Goal: Task Accomplishment & Management: Use online tool/utility

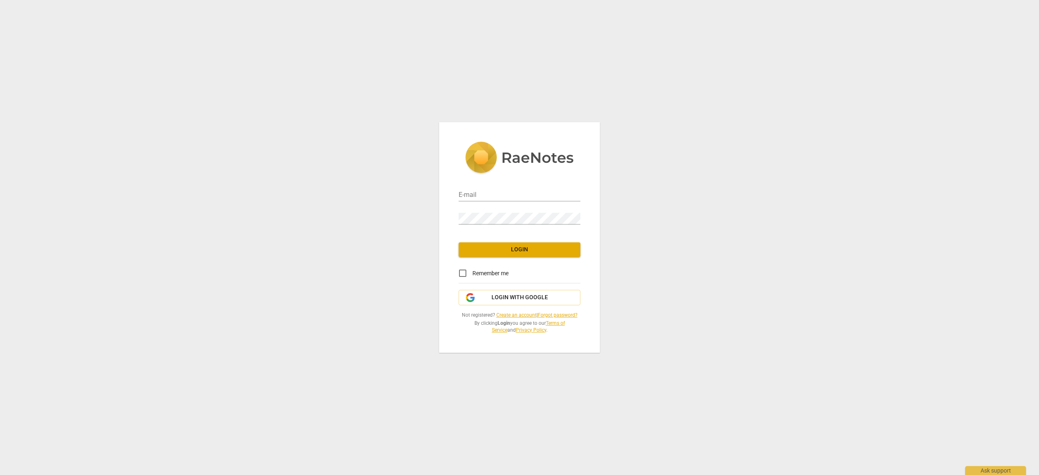
type input "[EMAIL_ADDRESS][DOMAIN_NAME]"
click at [519, 250] on span "Login" at bounding box center [519, 250] width 109 height 8
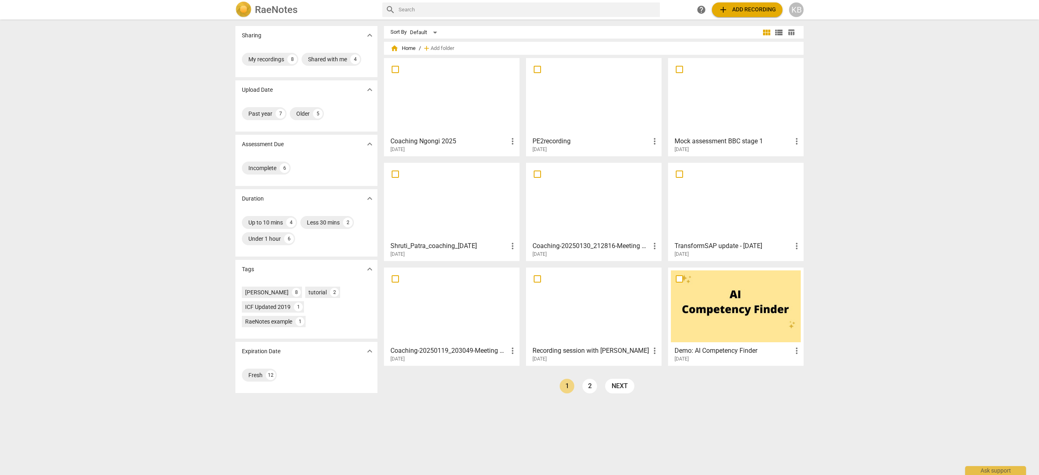
click at [570, 12] on input "text" at bounding box center [528, 9] width 258 height 13
type input "add script"
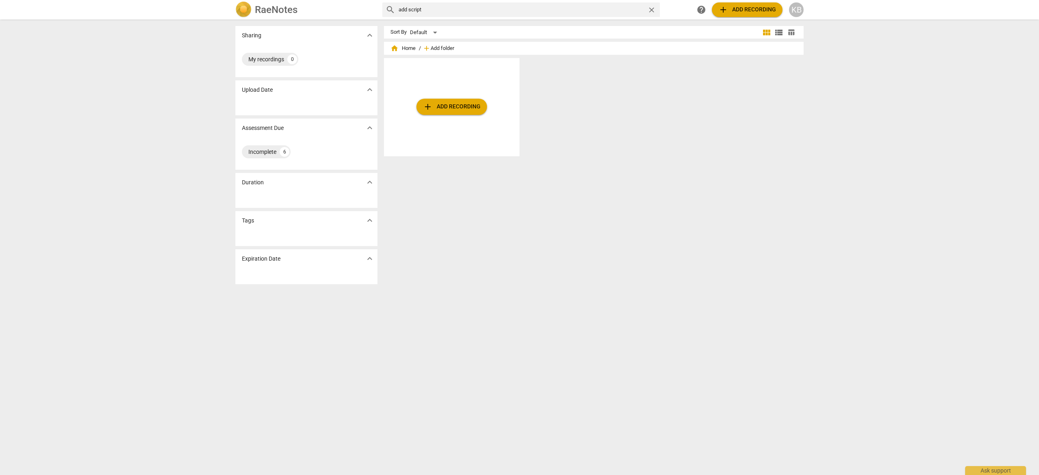
click at [444, 47] on span "Add folder" at bounding box center [443, 48] width 24 height 6
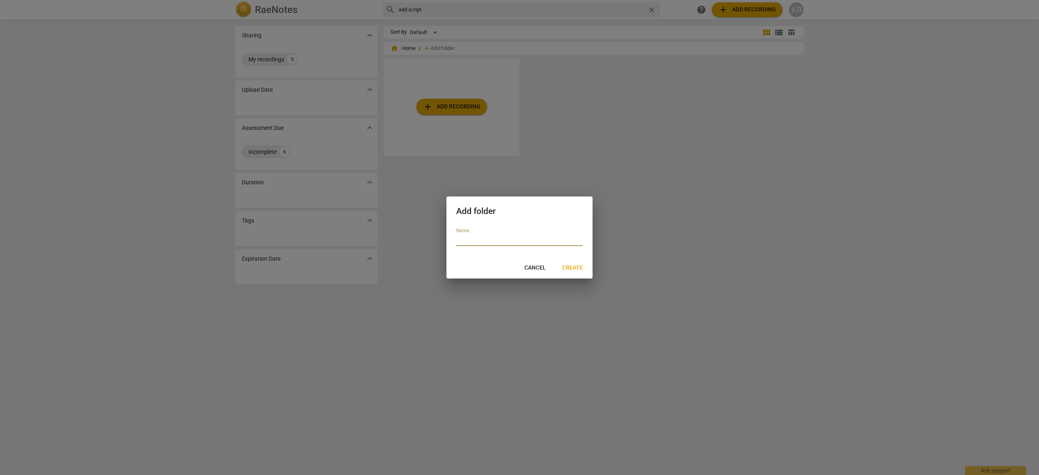
click at [535, 265] on span "Cancel" at bounding box center [535, 268] width 22 height 8
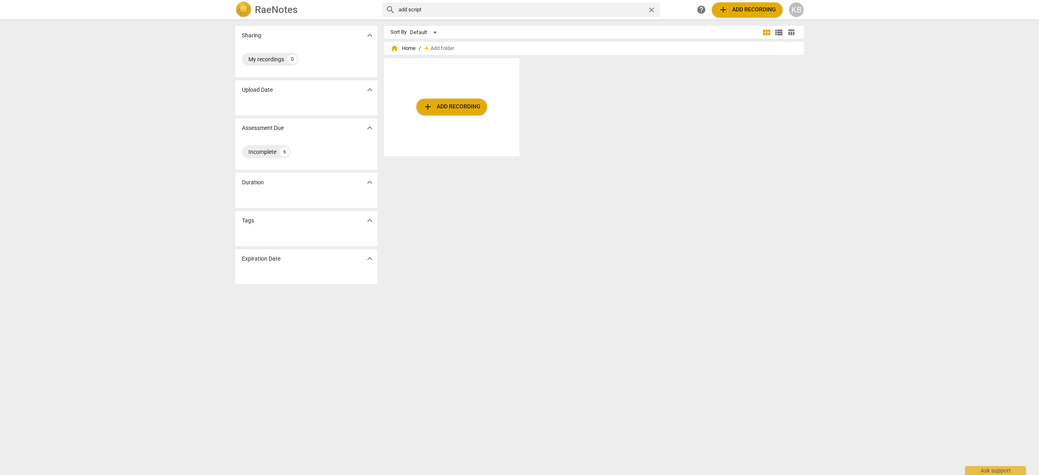
click at [700, 8] on span "help" at bounding box center [701, 10] width 10 height 10
click at [753, 10] on span "add Add recording" at bounding box center [747, 10] width 58 height 10
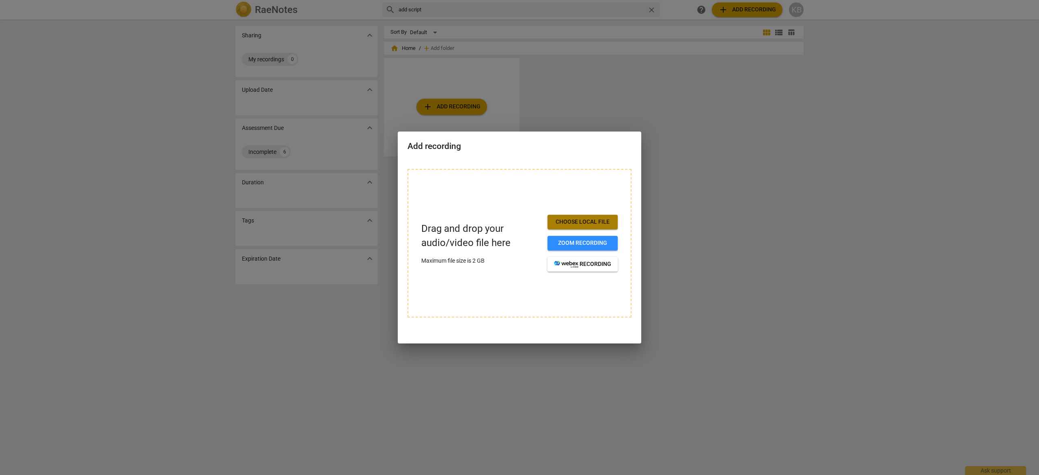
click at [582, 222] on span "Choose local file" at bounding box center [582, 222] width 57 height 8
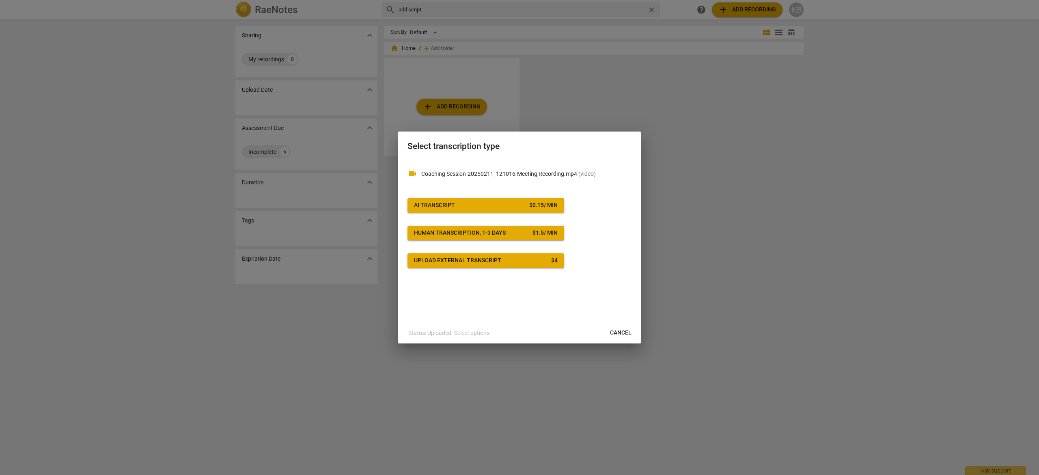
click at [489, 261] on div "Upload external transcript" at bounding box center [457, 260] width 87 height 8
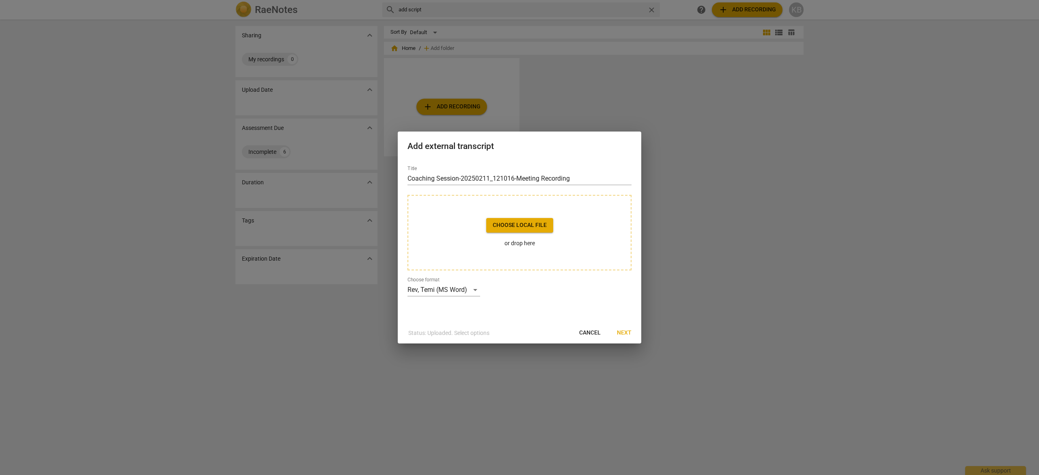
click at [521, 225] on span "Choose local file" at bounding box center [520, 225] width 54 height 8
click at [622, 332] on span "Next" at bounding box center [624, 333] width 15 height 8
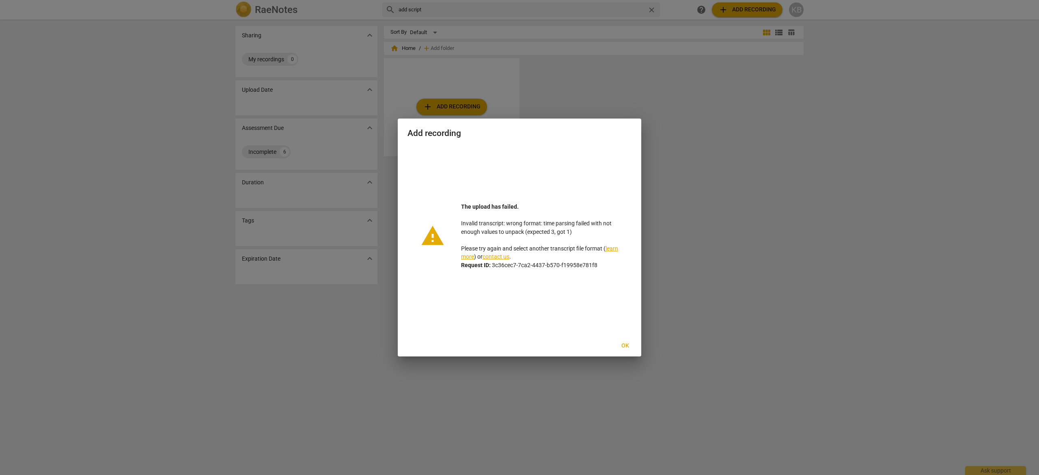
click at [622, 345] on span "Ok" at bounding box center [624, 346] width 13 height 8
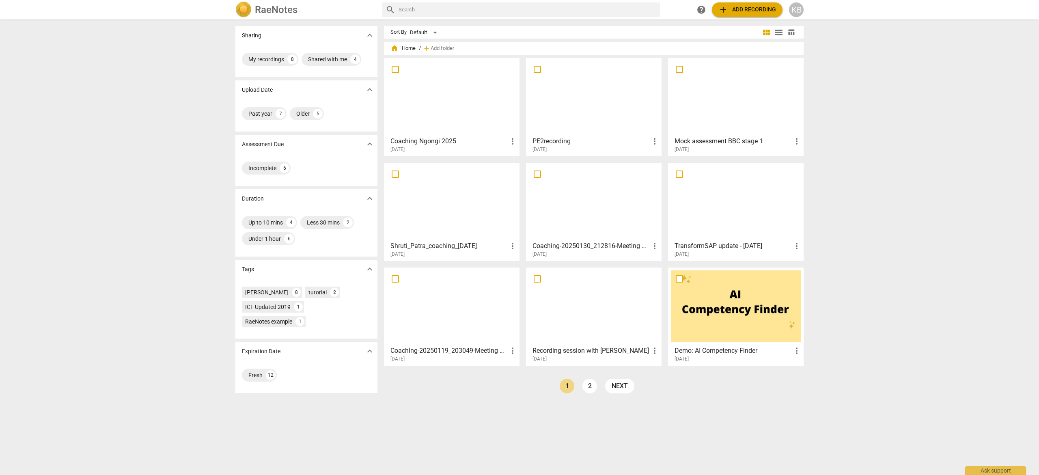
click at [738, 7] on span "add Add recording" at bounding box center [747, 10] width 58 height 10
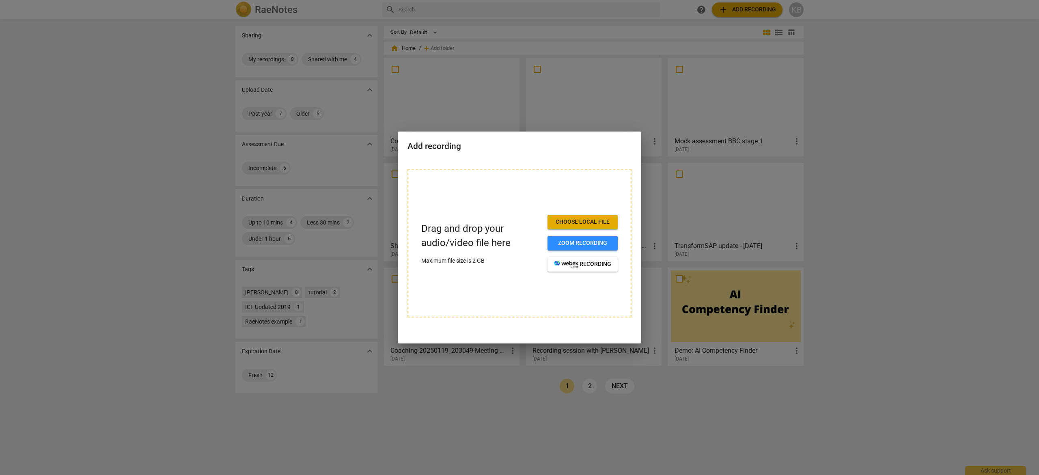
click at [575, 221] on span "Choose local file" at bounding box center [582, 222] width 57 height 8
click at [562, 221] on span "Choose local file" at bounding box center [582, 222] width 57 height 8
click at [567, 218] on span "Choose local file" at bounding box center [582, 222] width 57 height 8
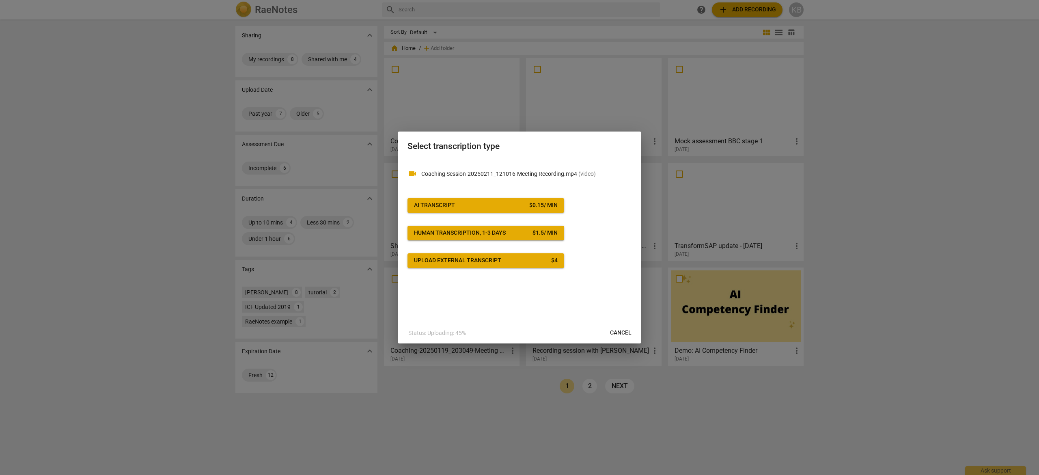
click at [470, 259] on div "Upload external transcript" at bounding box center [457, 260] width 87 height 8
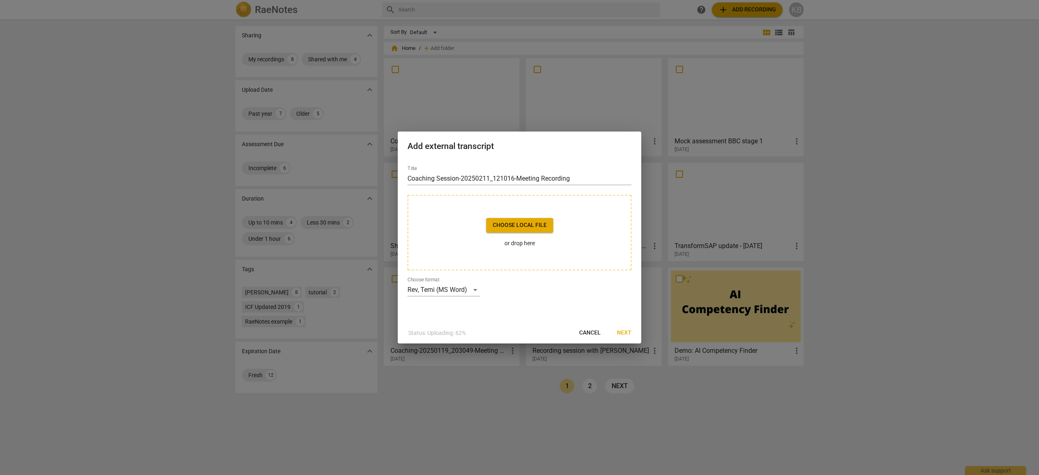
click at [523, 225] on span "Choose local file" at bounding box center [520, 225] width 54 height 8
click at [621, 330] on span "Next" at bounding box center [624, 333] width 15 height 8
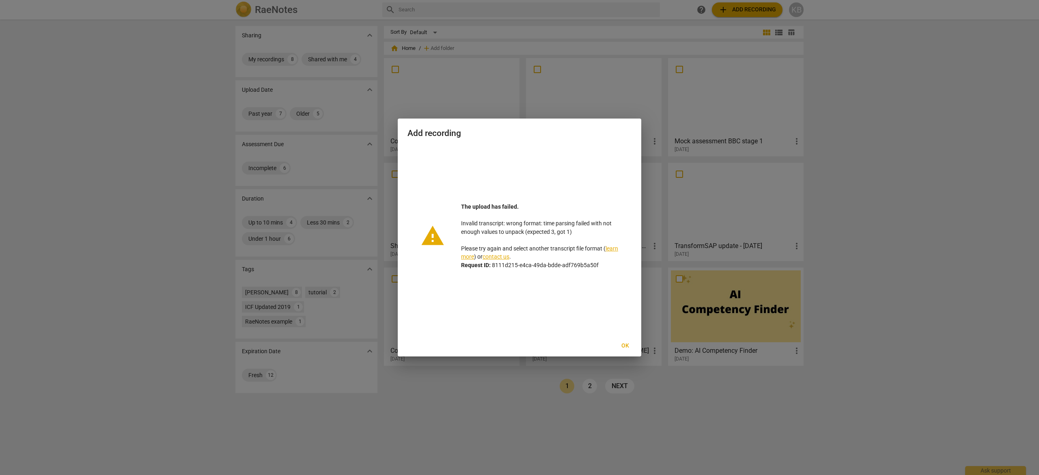
click at [623, 347] on span "Ok" at bounding box center [624, 346] width 13 height 8
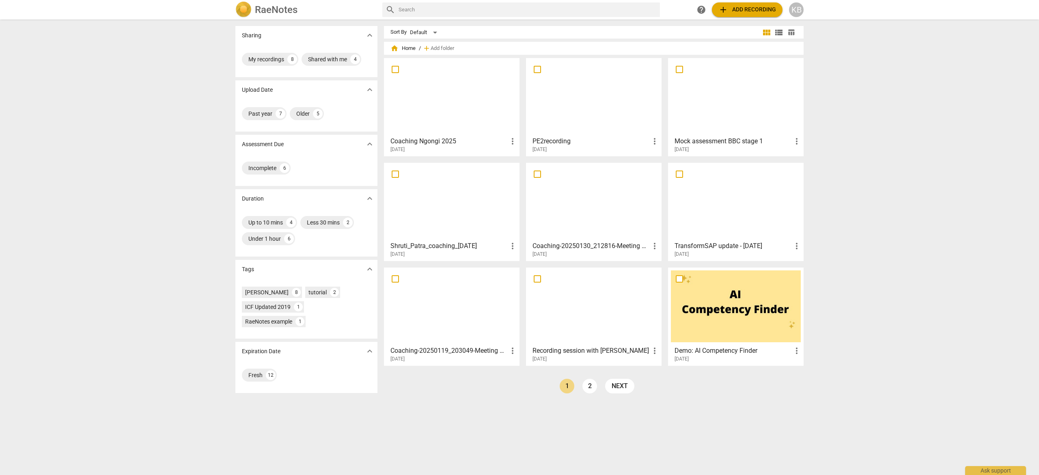
click at [747, 7] on span "add Add recording" at bounding box center [747, 10] width 58 height 10
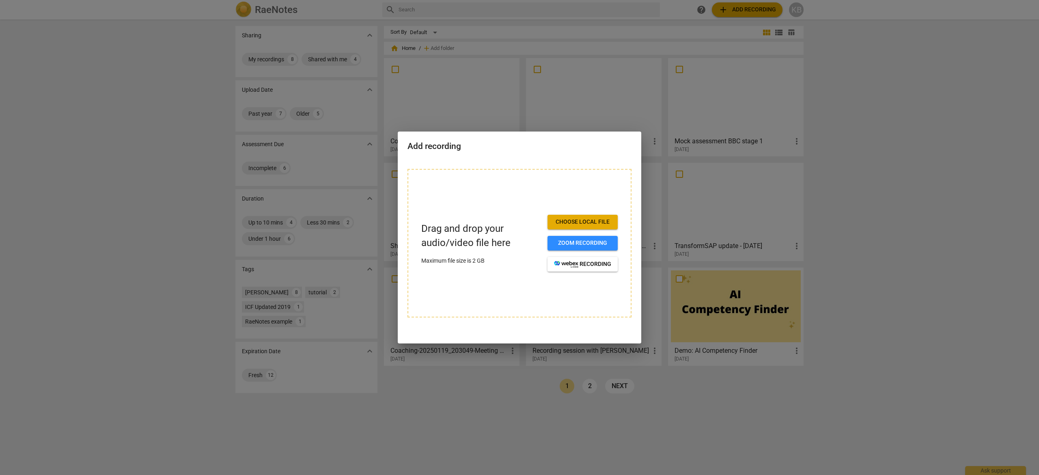
click at [575, 220] on span "Choose local file" at bounding box center [582, 222] width 57 height 8
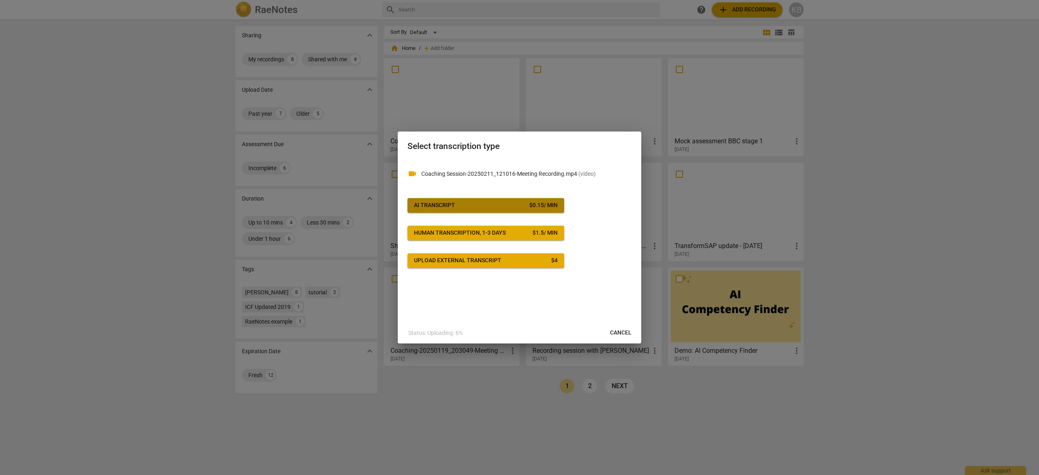
click at [453, 205] on div "AI Transcript" at bounding box center [434, 205] width 41 height 8
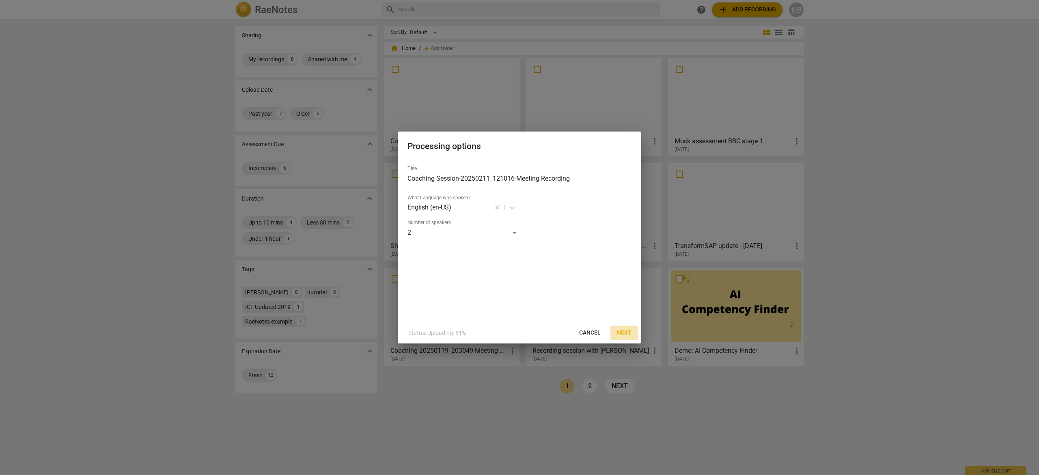
click at [623, 330] on span "Next" at bounding box center [624, 333] width 15 height 8
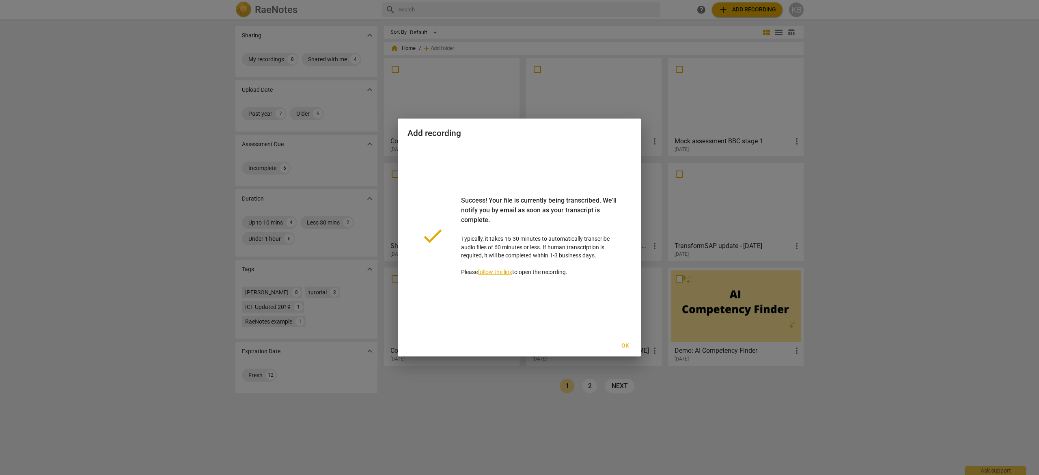
click at [623, 343] on span "Ok" at bounding box center [624, 346] width 13 height 8
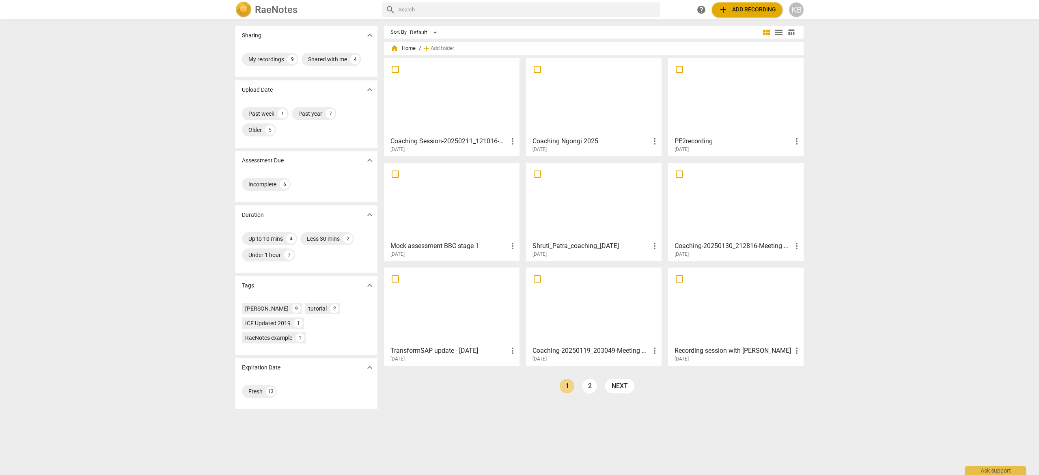
click at [509, 351] on span "more_vert" at bounding box center [513, 351] width 10 height 10
click at [515, 369] on li "Delete" at bounding box center [521, 369] width 31 height 19
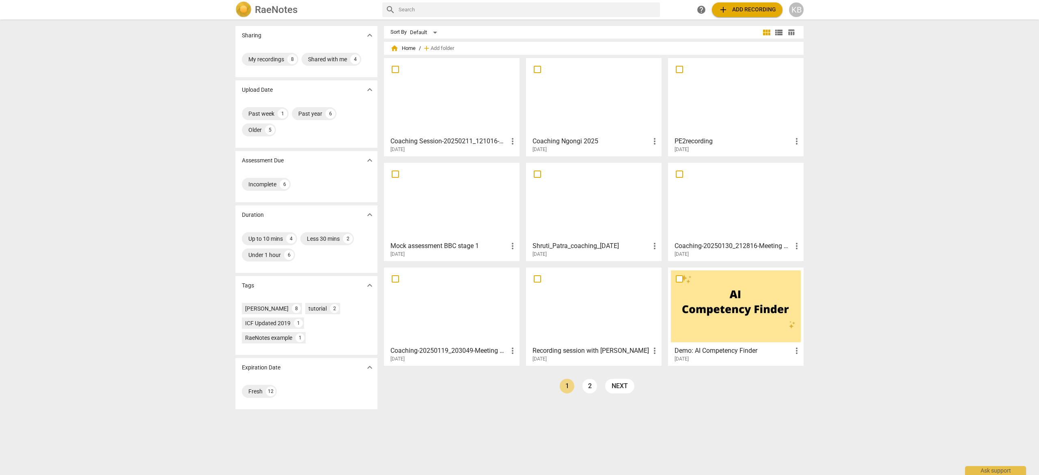
click at [510, 142] on span "more_vert" at bounding box center [513, 141] width 10 height 10
click at [460, 103] on div at bounding box center [519, 237] width 1039 height 475
click at [442, 100] on div at bounding box center [452, 97] width 130 height 72
click at [442, 0] on html "RaeNotes search help add Add recording KB Sharing expand_more My recordings 8 S…" at bounding box center [519, 0] width 1039 height 0
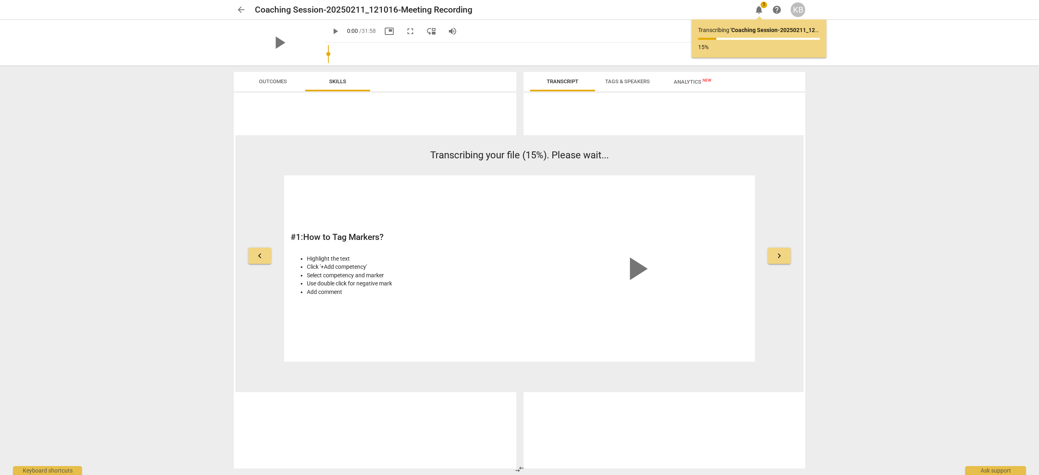
click at [242, 10] on span "arrow_back" at bounding box center [241, 10] width 10 height 10
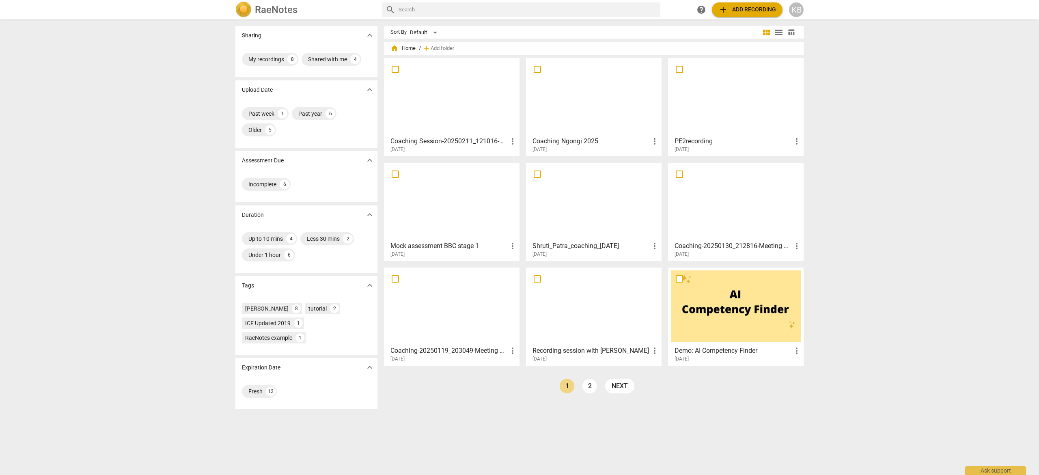
click at [438, 92] on div at bounding box center [452, 97] width 130 height 72
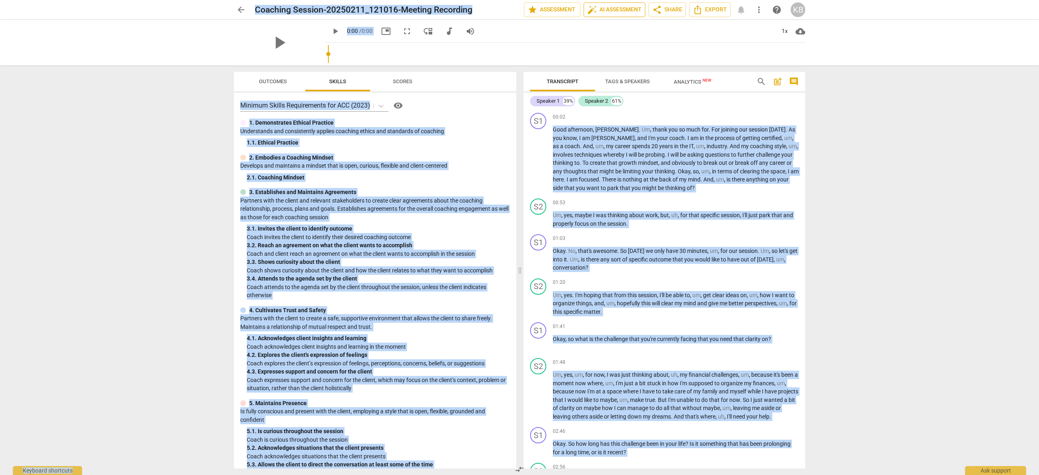
click at [614, 7] on span "auto_fix_high AI Assessment" at bounding box center [614, 10] width 54 height 10
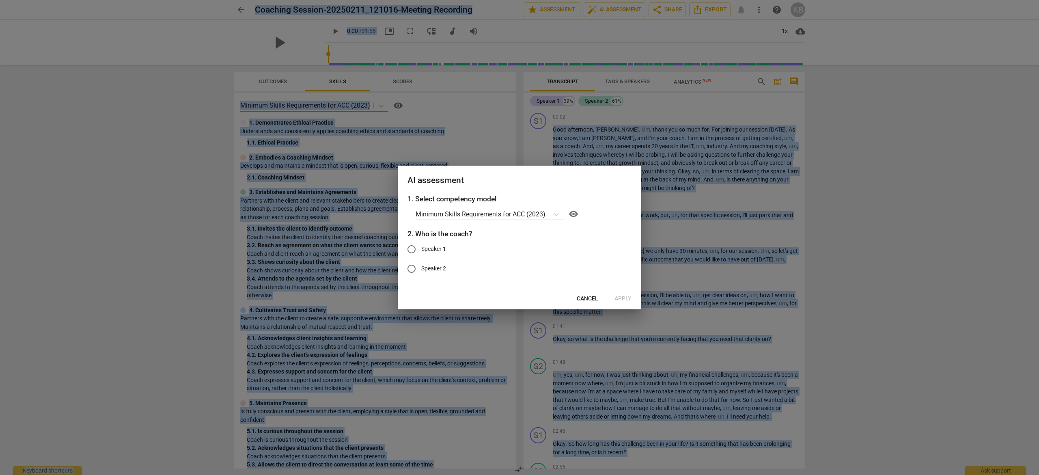
click at [409, 250] on input "Speaker 1" at bounding box center [411, 248] width 19 height 19
radio input "true"
click at [557, 213] on icon at bounding box center [556, 214] width 8 height 8
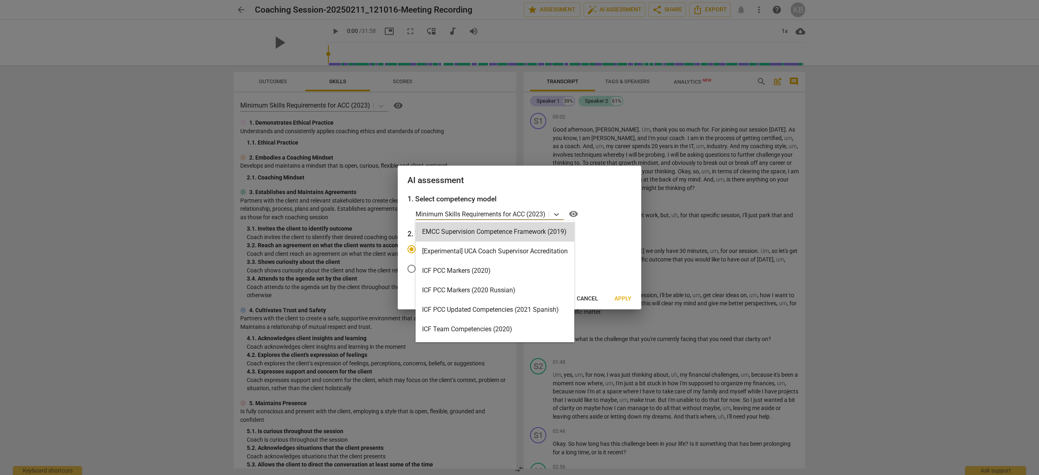
click at [603, 229] on h3 "2. Who is the coach?" at bounding box center [519, 233] width 224 height 11
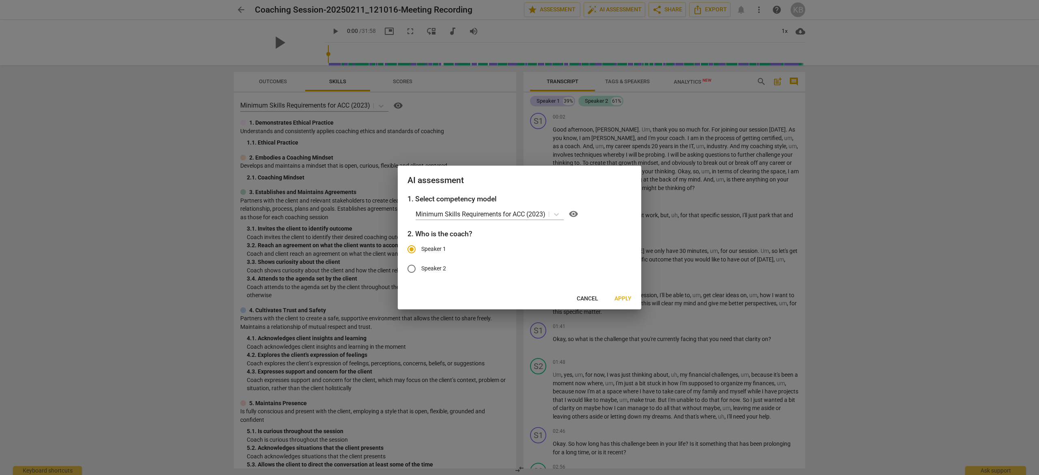
click at [623, 297] on span "Apply" at bounding box center [622, 299] width 17 height 8
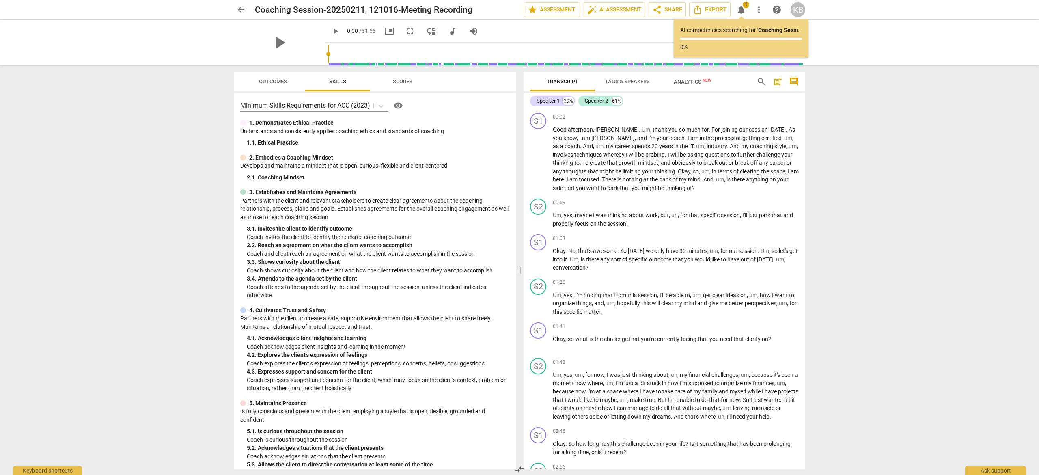
click at [270, 80] on span "Outcomes" at bounding box center [273, 81] width 28 height 6
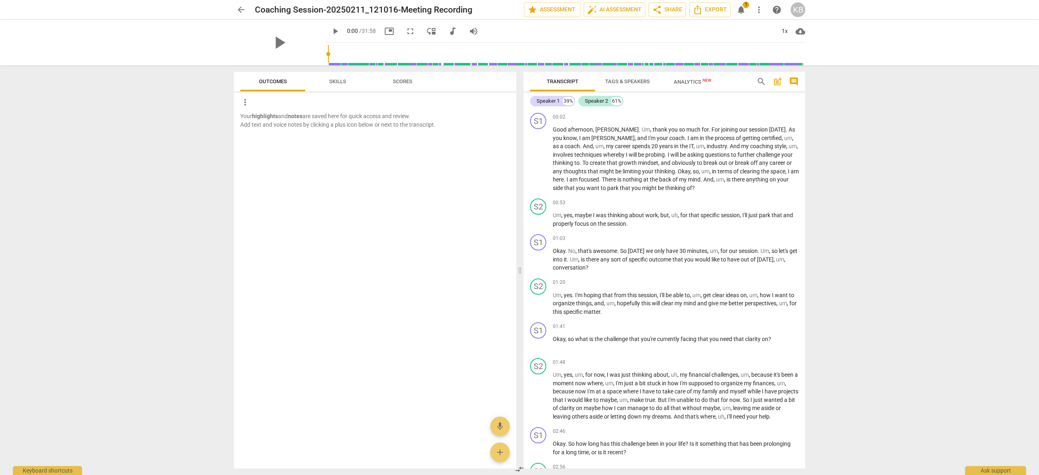
click at [401, 83] on span "Scores" at bounding box center [402, 81] width 19 height 6
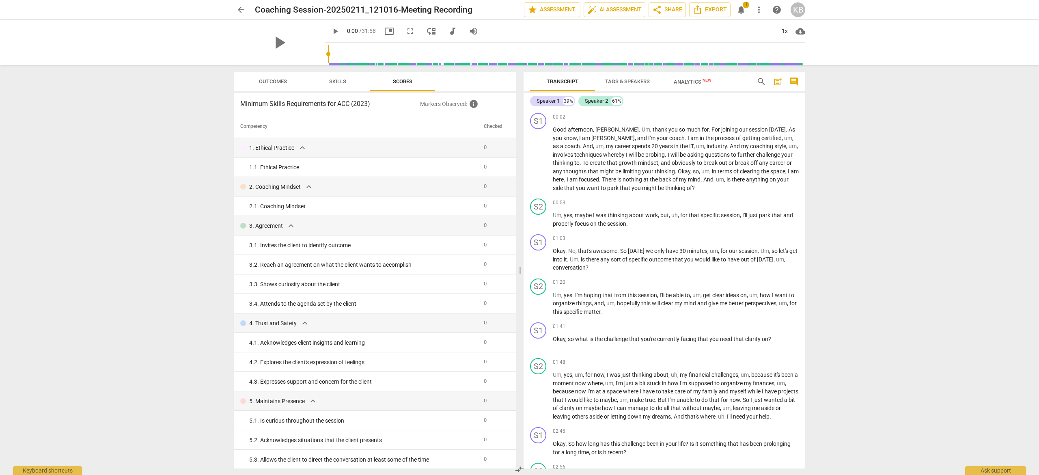
click at [692, 80] on span "Analytics New" at bounding box center [693, 82] width 38 height 6
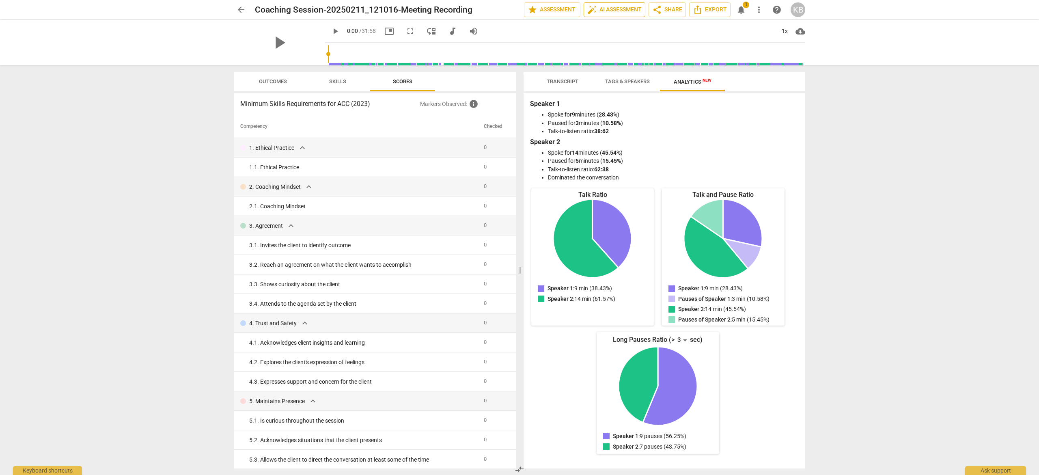
click at [610, 7] on span "auto_fix_high AI Assessment" at bounding box center [614, 10] width 54 height 10
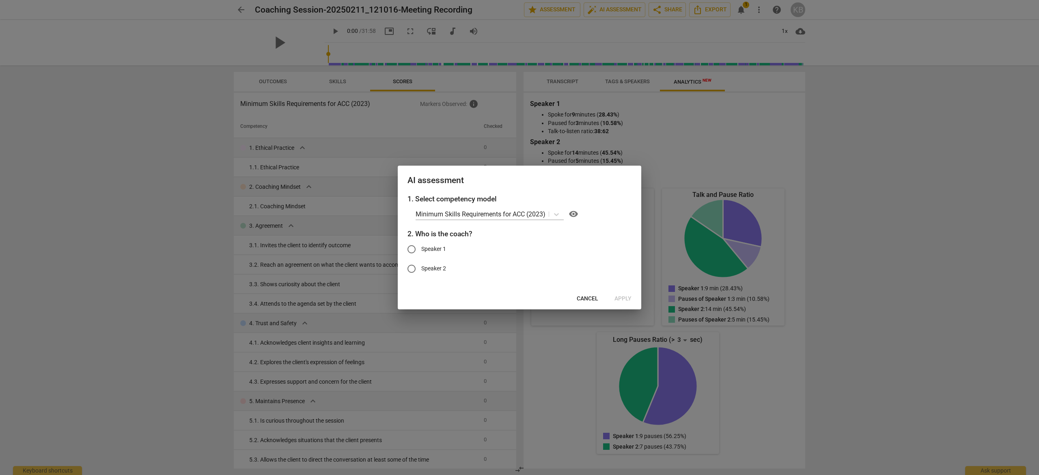
click at [583, 296] on span "Cancel" at bounding box center [588, 299] width 22 height 8
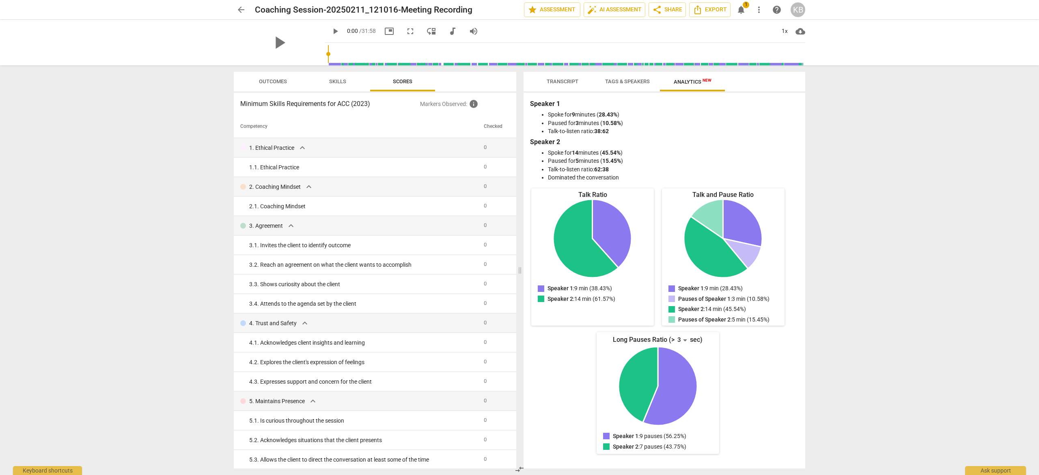
click at [559, 83] on span "Transcript" at bounding box center [563, 81] width 32 height 6
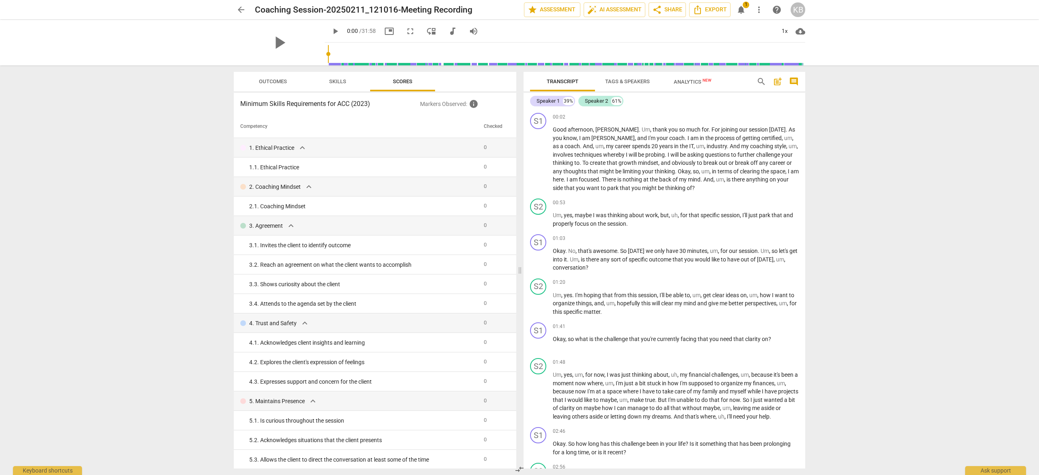
click at [741, 10] on span "notifications" at bounding box center [741, 10] width 10 height 10
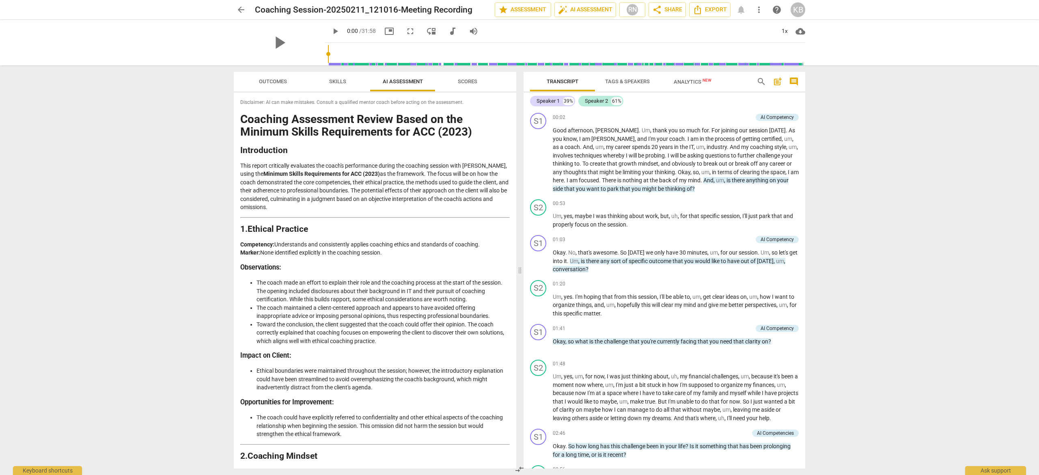
click at [269, 76] on span "Outcomes" at bounding box center [272, 81] width 47 height 11
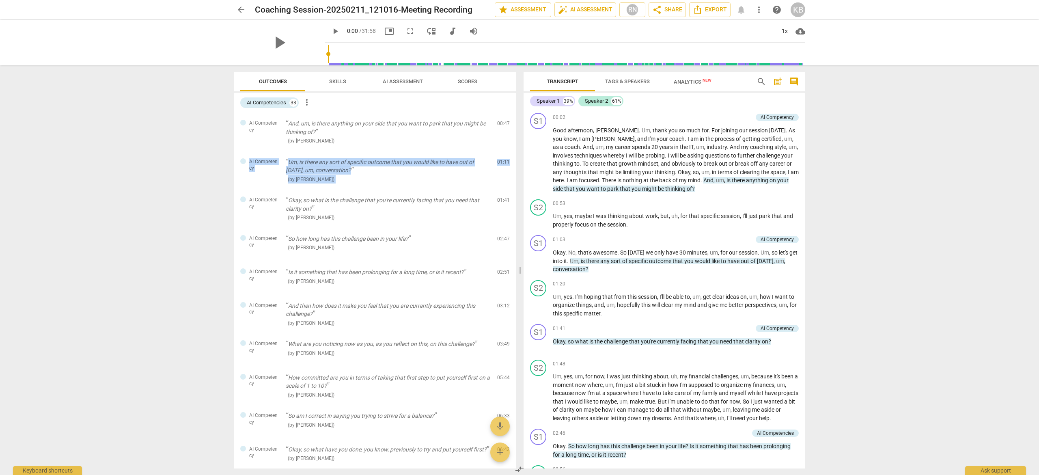
drag, startPoint x: 513, startPoint y: 174, endPoint x: 514, endPoint y: 125, distance: 48.7
click at [514, 125] on div "AI Competency And, um, is there anything on your side that you want to park tha…" at bounding box center [375, 291] width 282 height 356
click at [397, 80] on span "AI Assessment" at bounding box center [403, 81] width 40 height 6
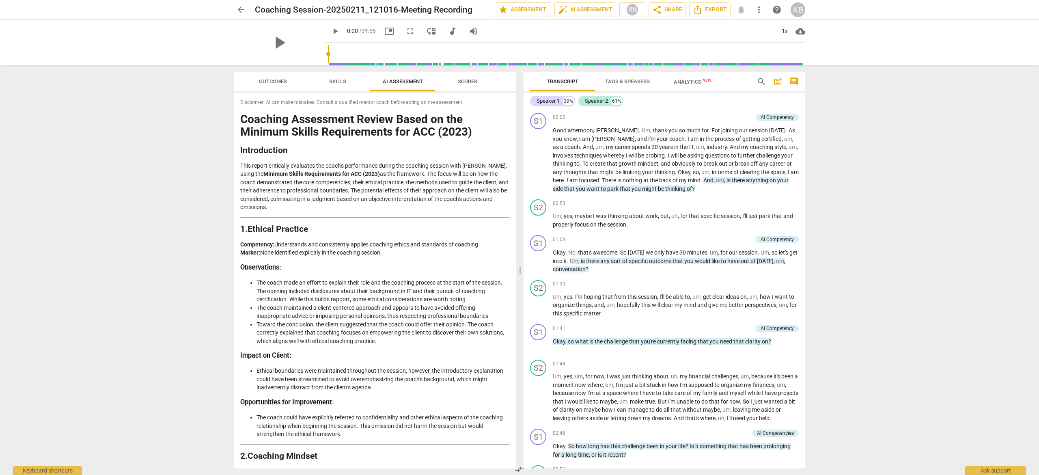
click at [468, 81] on span "Scores" at bounding box center [467, 81] width 19 height 6
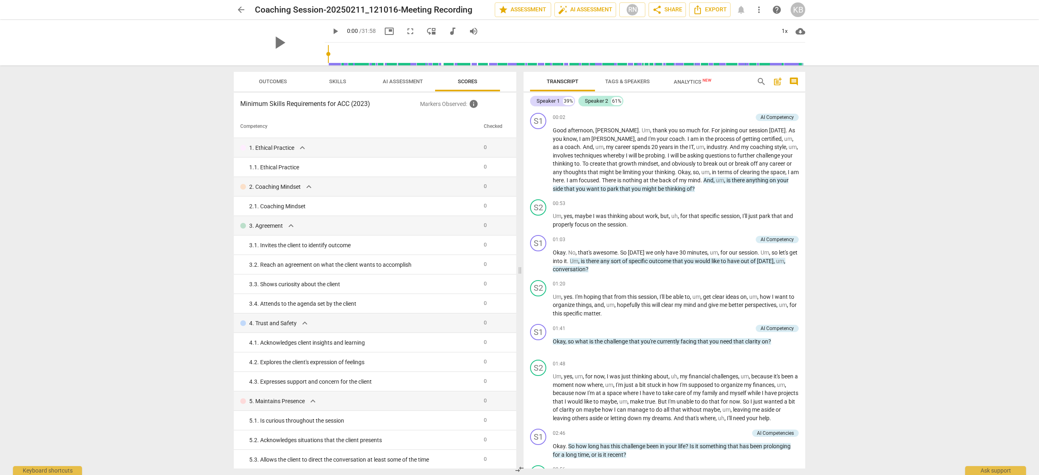
click at [337, 80] on span "Skills" at bounding box center [337, 81] width 17 height 6
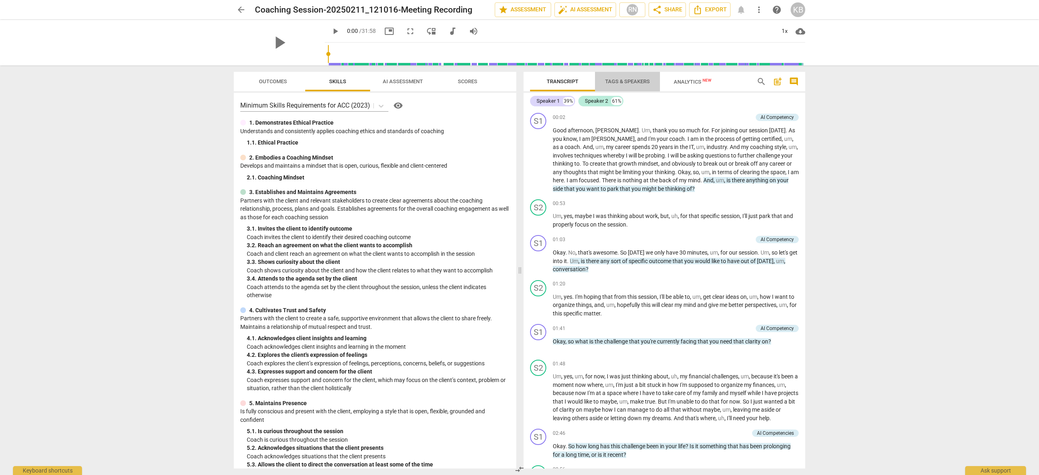
click at [632, 79] on span "Tags & Speakers" at bounding box center [627, 81] width 45 height 6
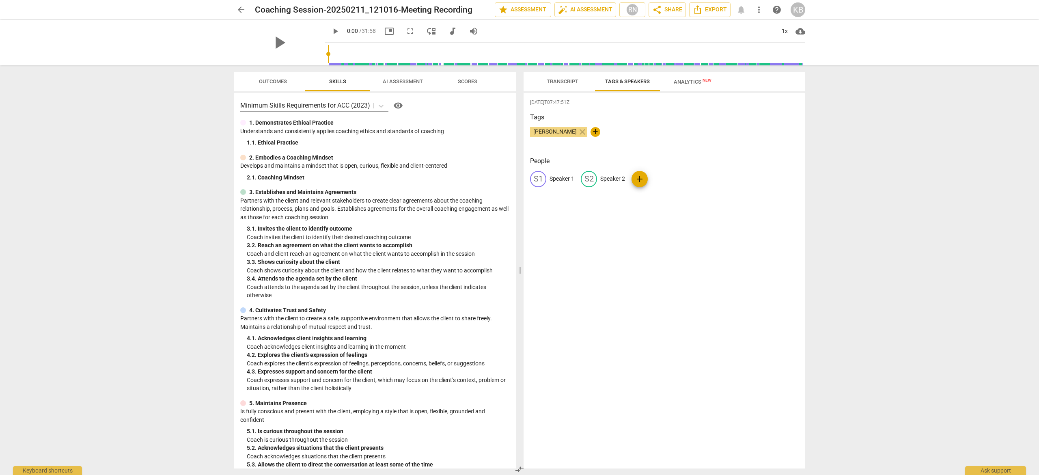
click at [556, 79] on span "Transcript" at bounding box center [563, 81] width 32 height 6
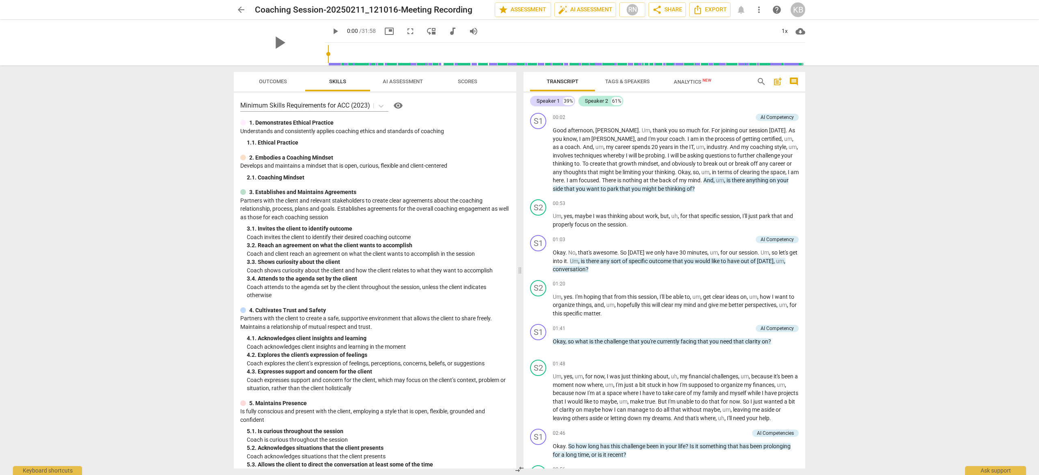
click at [265, 79] on span "Outcomes" at bounding box center [273, 81] width 28 height 6
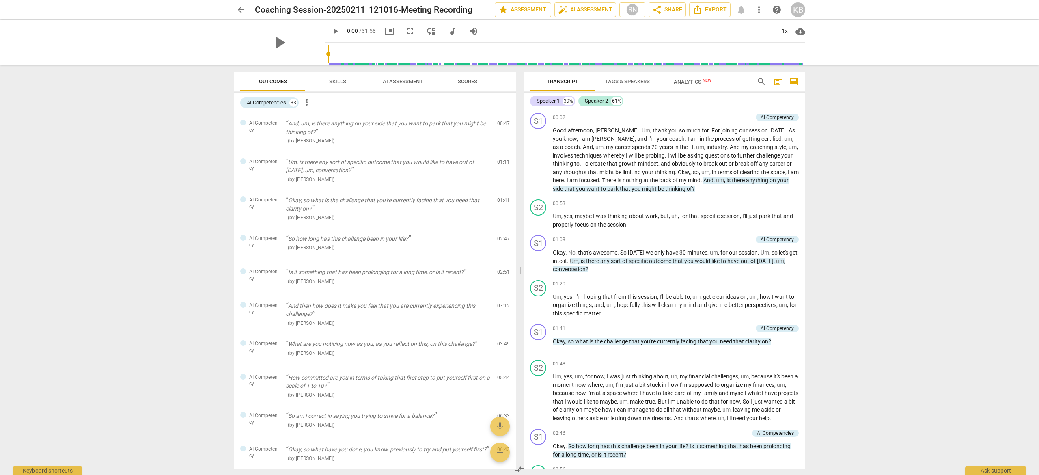
click at [399, 81] on span "AI Assessment" at bounding box center [403, 81] width 40 height 6
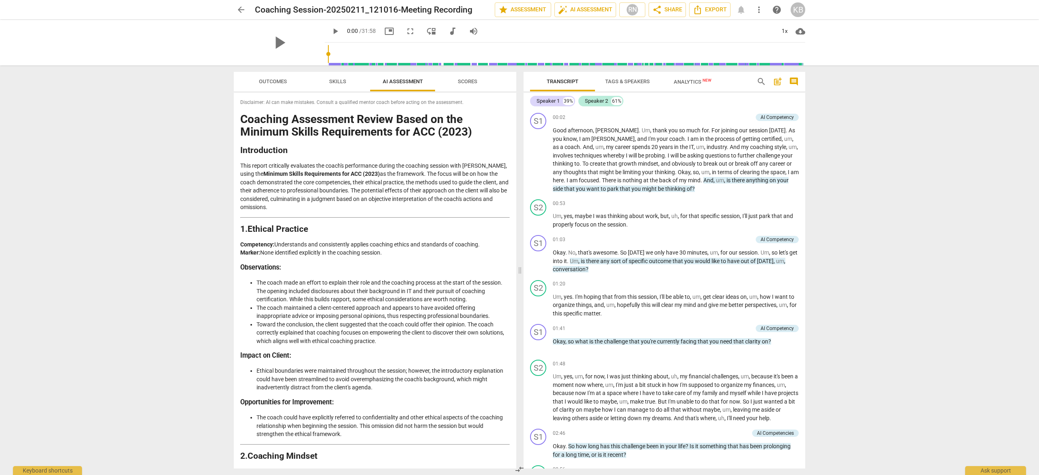
click at [470, 82] on span "Scores" at bounding box center [467, 81] width 19 height 6
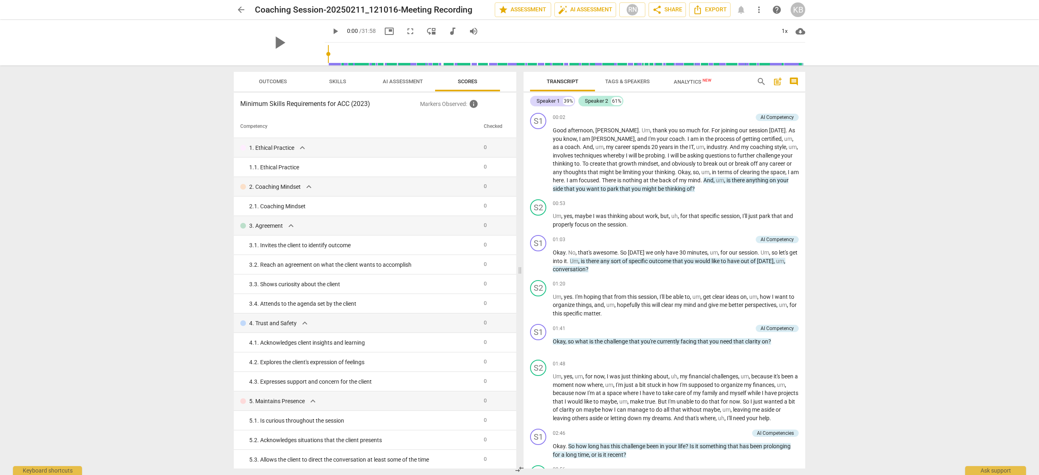
click at [399, 82] on span "AI Assessment" at bounding box center [403, 81] width 40 height 6
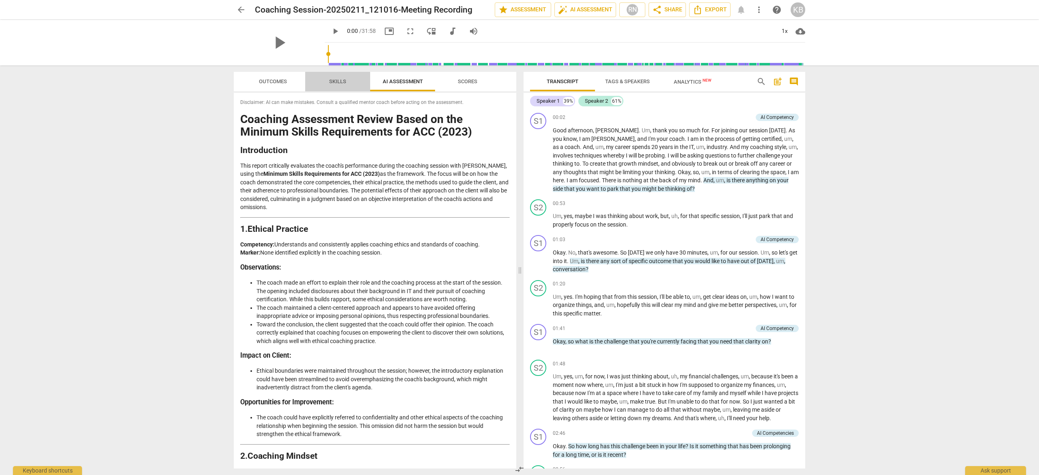
click at [338, 83] on span "Skills" at bounding box center [337, 81] width 17 height 6
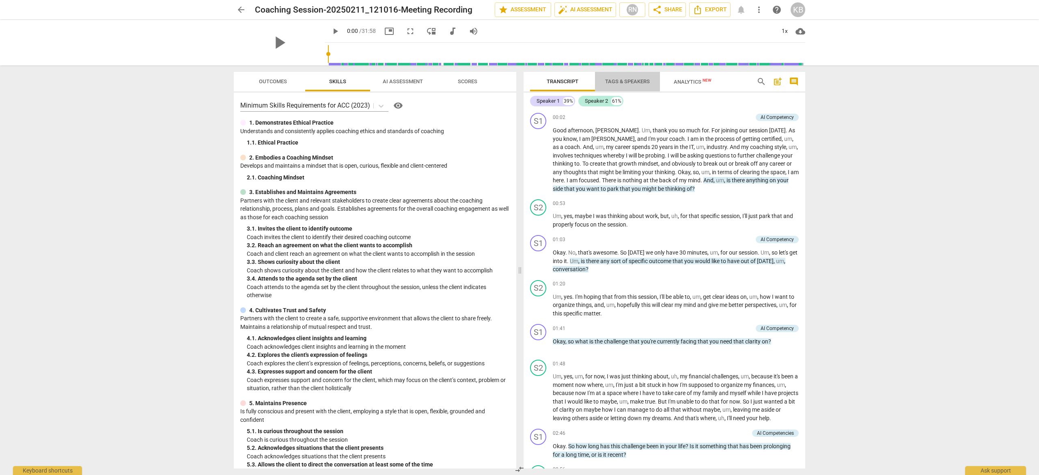
click at [616, 81] on span "Tags & Speakers" at bounding box center [627, 81] width 45 height 6
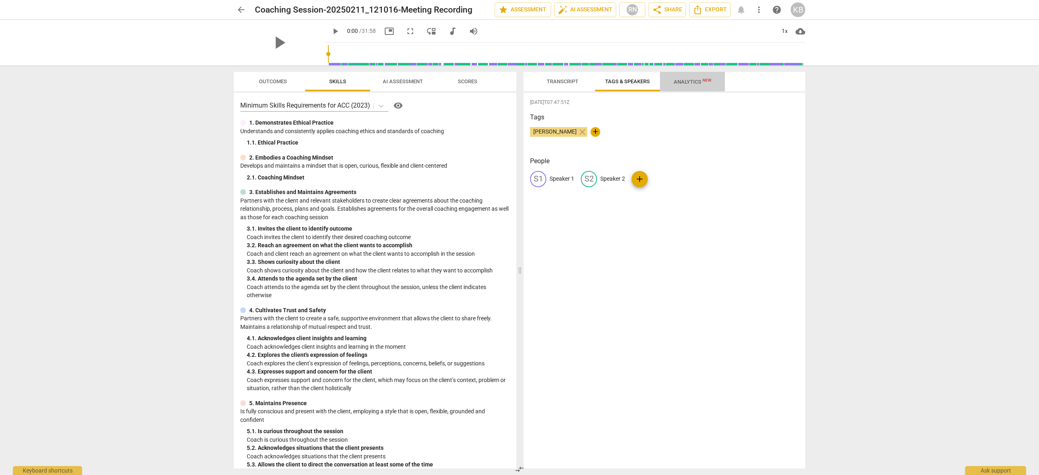
click at [682, 80] on span "Analytics New" at bounding box center [693, 82] width 38 height 6
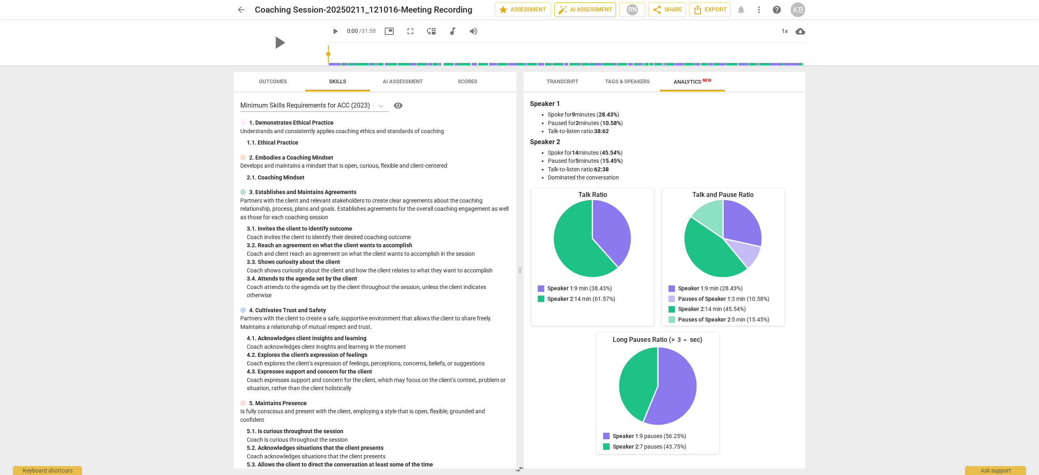
click at [577, 4] on button "auto_fix_high AI Assessment" at bounding box center [585, 9] width 62 height 15
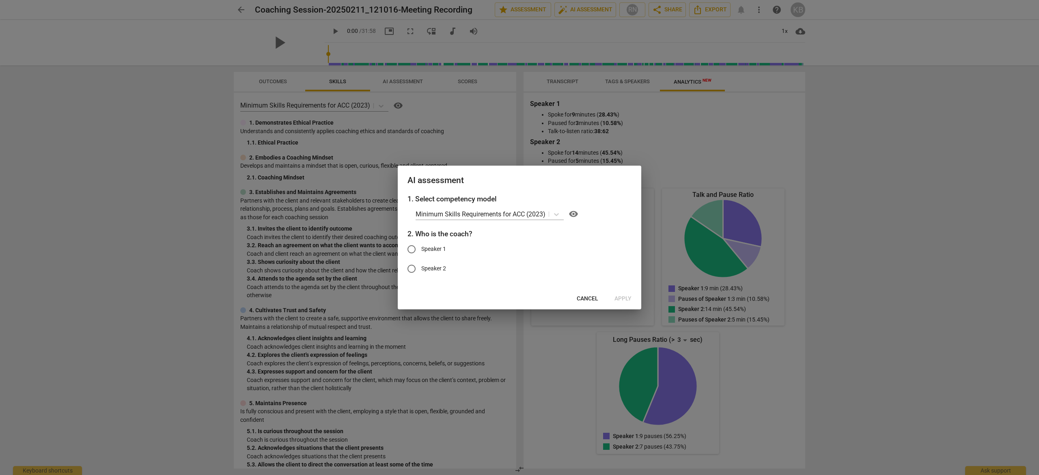
click at [411, 250] on input "Speaker 1" at bounding box center [411, 248] width 19 height 19
radio input "true"
click at [623, 298] on span "Apply" at bounding box center [622, 299] width 17 height 8
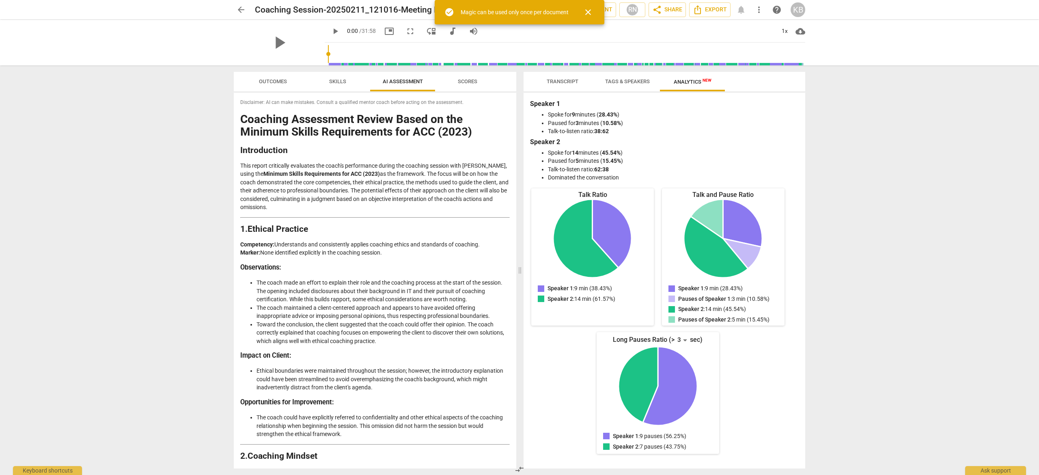
click at [588, 10] on span "close" at bounding box center [588, 12] width 10 height 10
click at [272, 80] on span "Outcomes" at bounding box center [273, 81] width 28 height 6
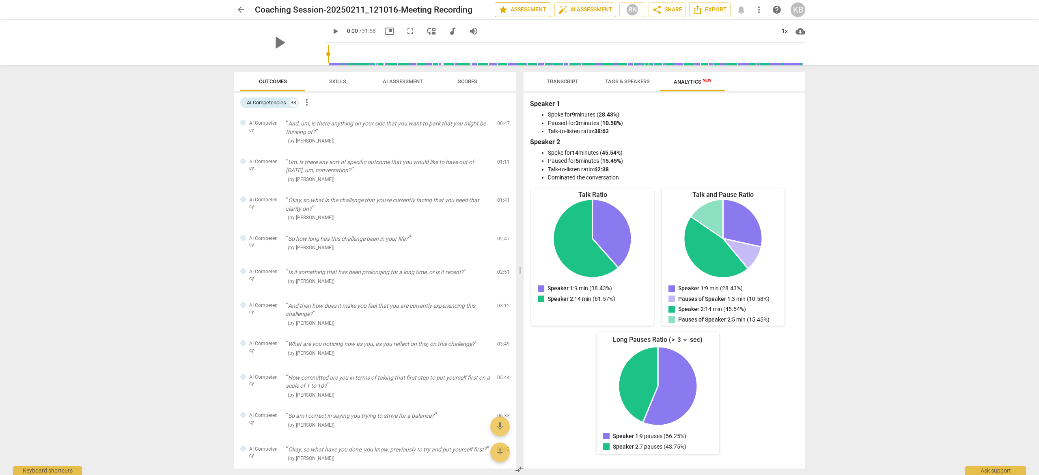
click at [516, 7] on span "star Assessment" at bounding box center [522, 10] width 49 height 10
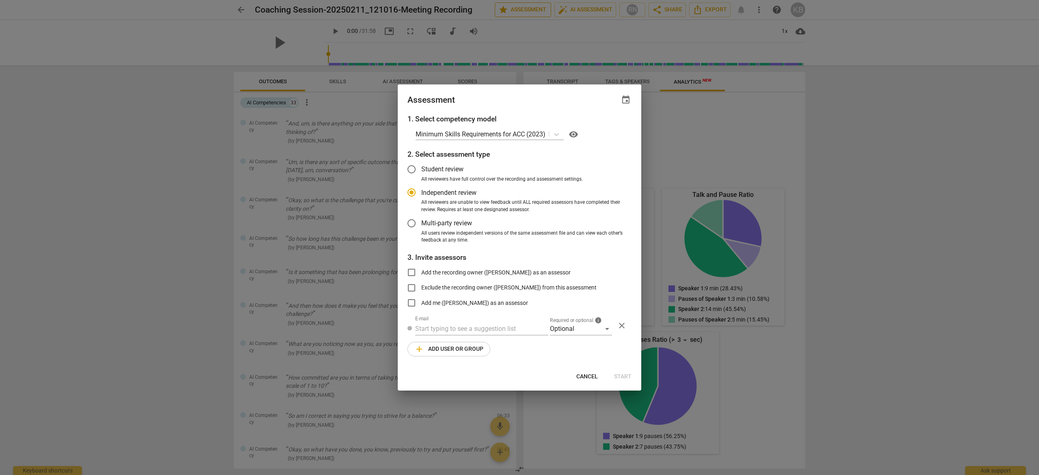
click at [516, 7] on div at bounding box center [519, 237] width 1039 height 475
radio input "false"
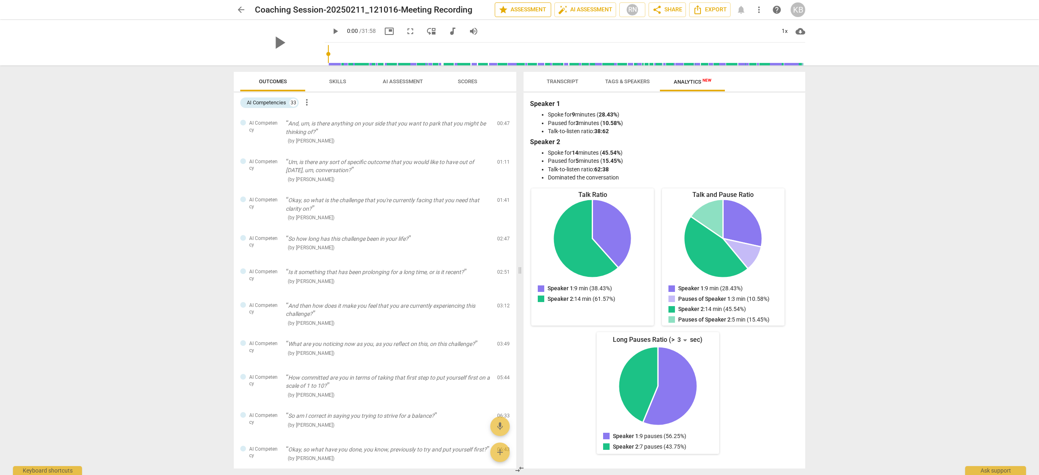
click at [513, 9] on span "star Assessment" at bounding box center [522, 10] width 49 height 10
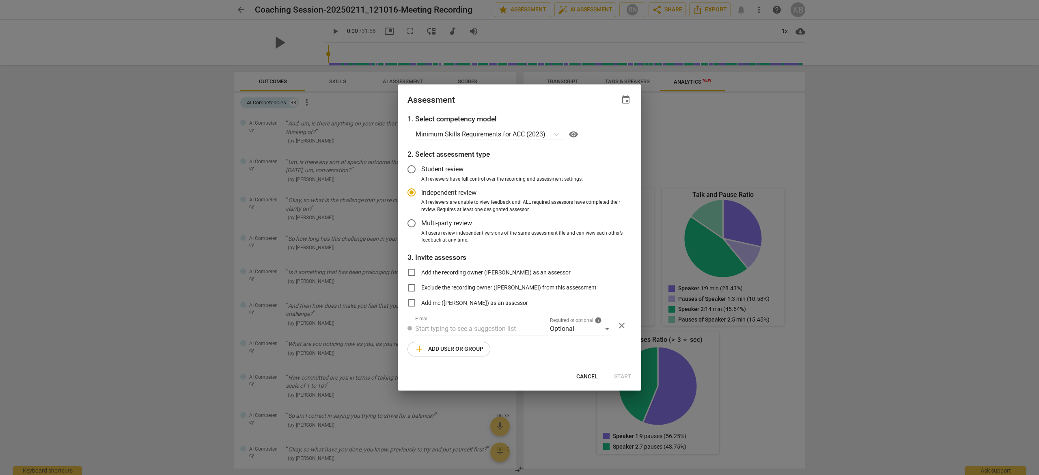
click at [585, 373] on span "Cancel" at bounding box center [587, 377] width 22 height 8
radio input "false"
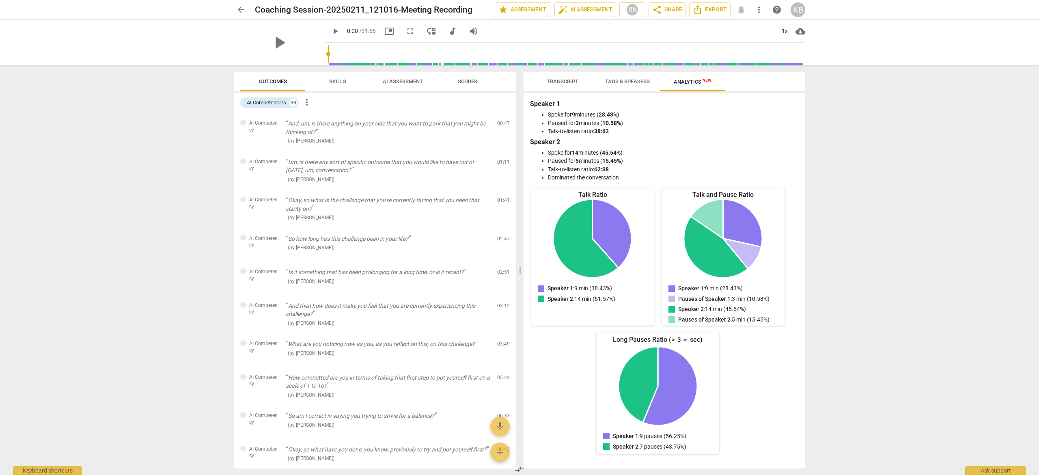
click at [394, 84] on span "AI Assessment" at bounding box center [403, 81] width 40 height 6
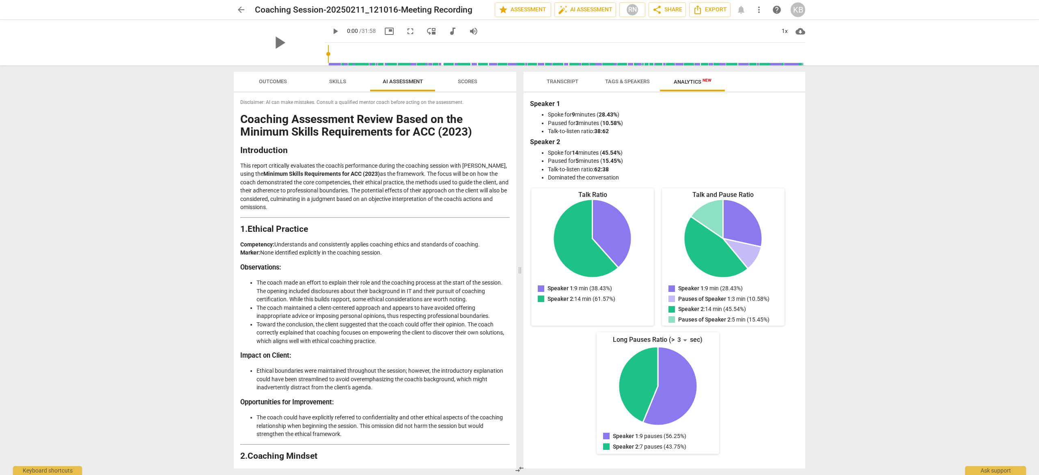
click at [336, 80] on span "Skills" at bounding box center [337, 81] width 17 height 6
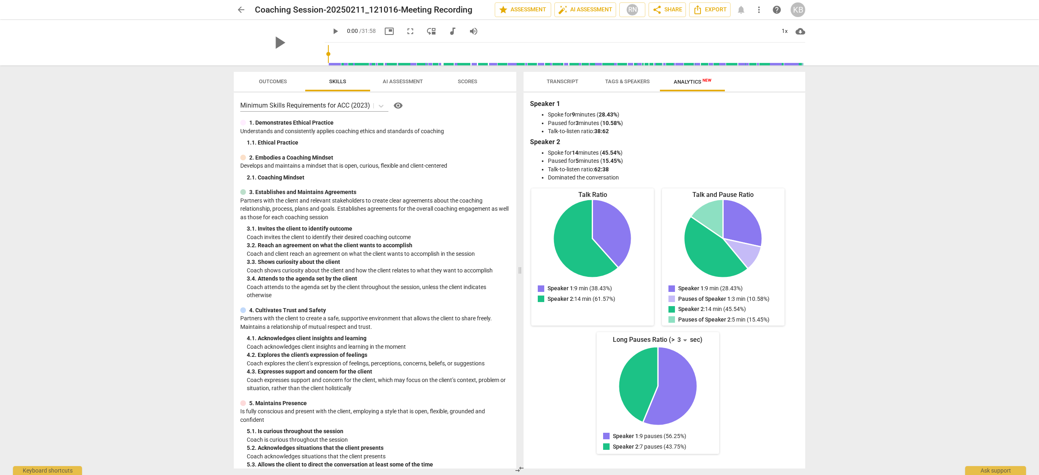
click at [280, 80] on span "Outcomes" at bounding box center [273, 81] width 28 height 6
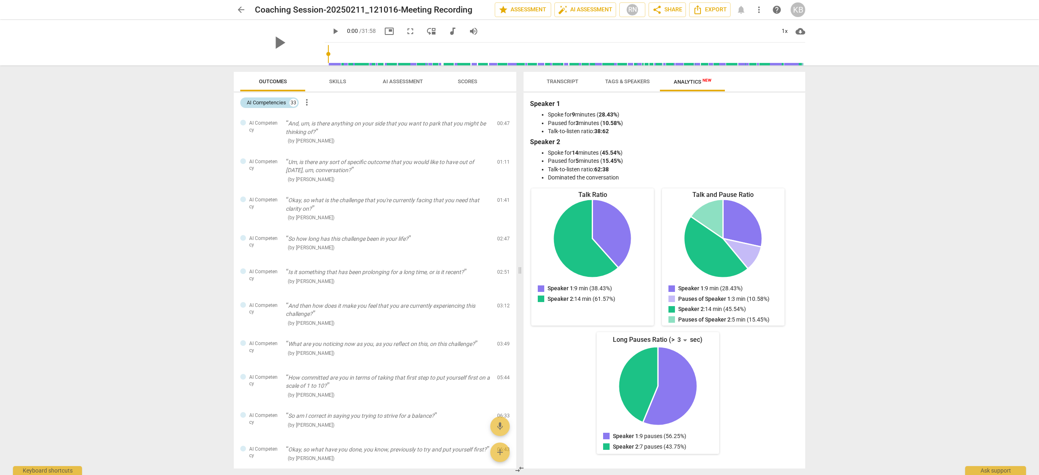
click at [294, 101] on div "33" at bounding box center [293, 103] width 8 height 8
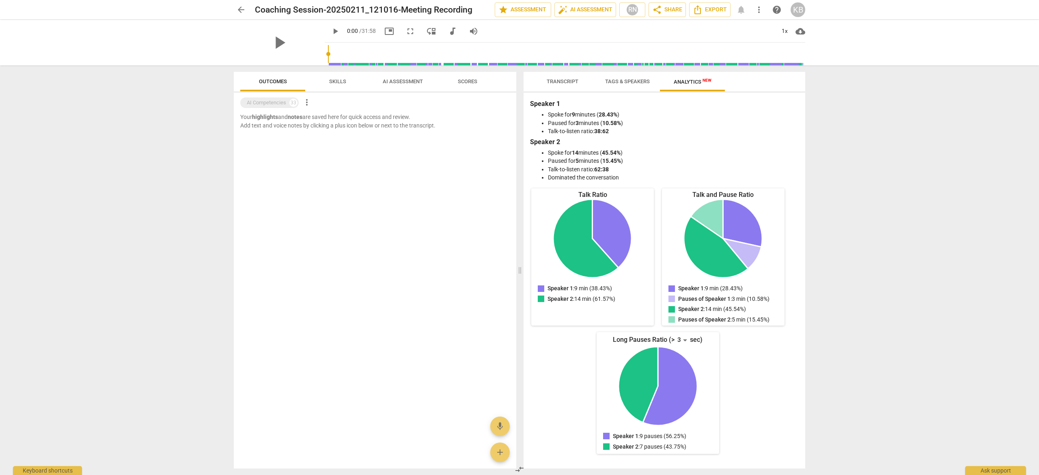
click at [307, 101] on span "more_vert" at bounding box center [307, 102] width 10 height 10
click at [261, 99] on div at bounding box center [519, 237] width 1039 height 475
click at [270, 79] on span "Outcomes" at bounding box center [273, 81] width 28 height 6
click at [242, 8] on span "arrow_back" at bounding box center [241, 10] width 10 height 10
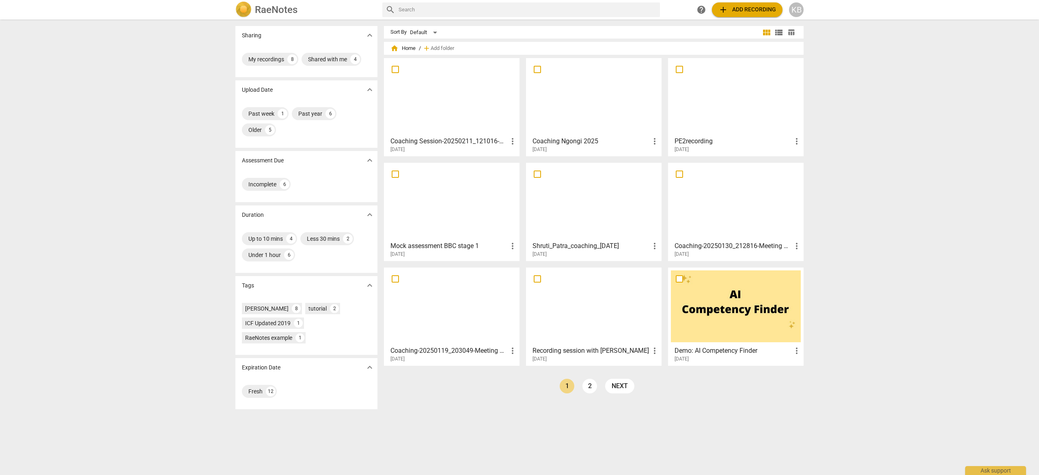
click at [425, 96] on div at bounding box center [452, 97] width 130 height 72
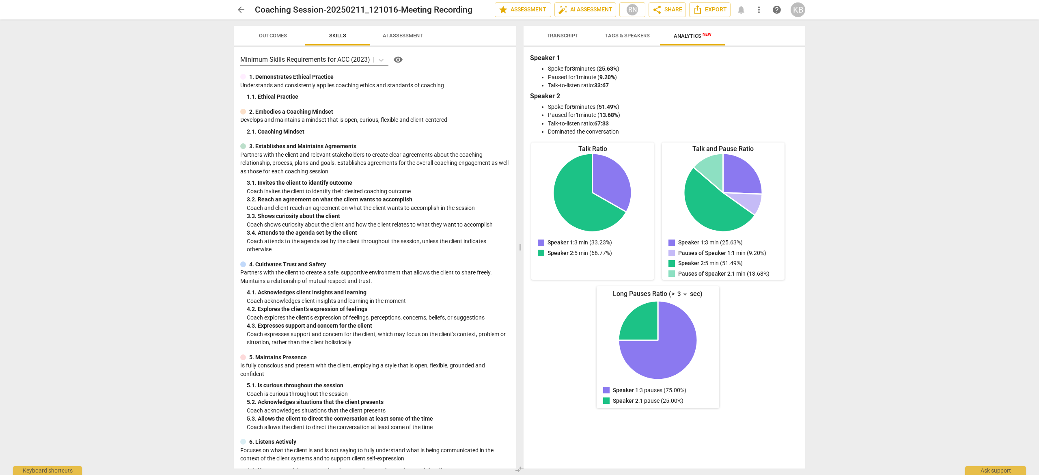
click at [268, 34] on span "Outcomes" at bounding box center [273, 35] width 28 height 6
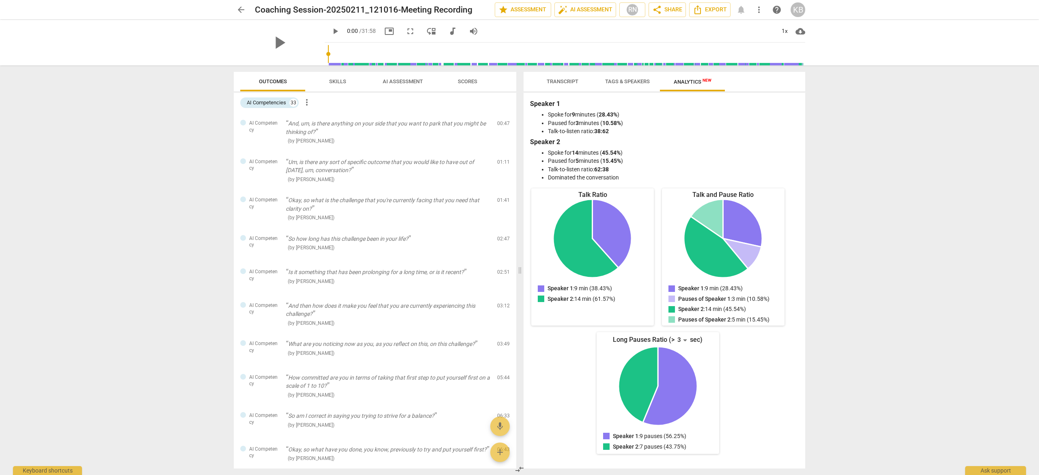
click at [306, 103] on span "more_vert" at bounding box center [307, 102] width 10 height 10
click at [403, 104] on div at bounding box center [519, 237] width 1039 height 475
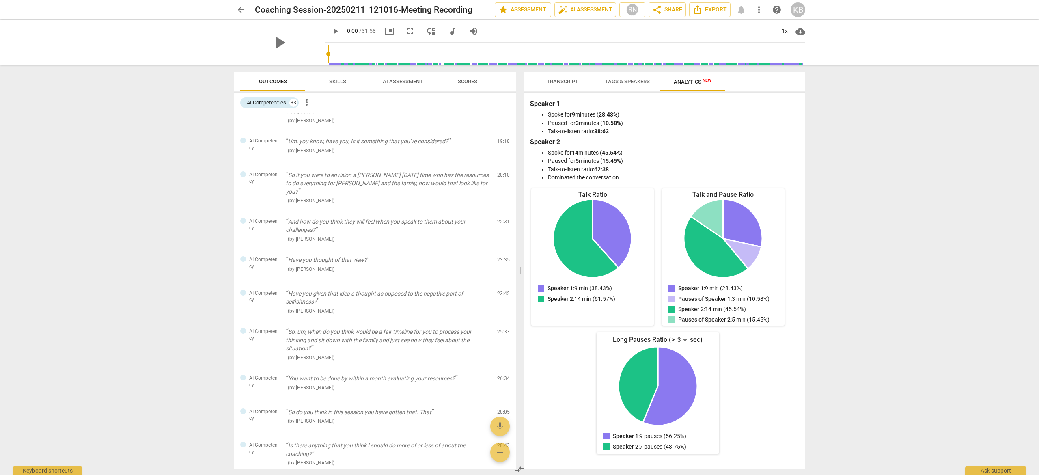
scroll to position [895, 0]
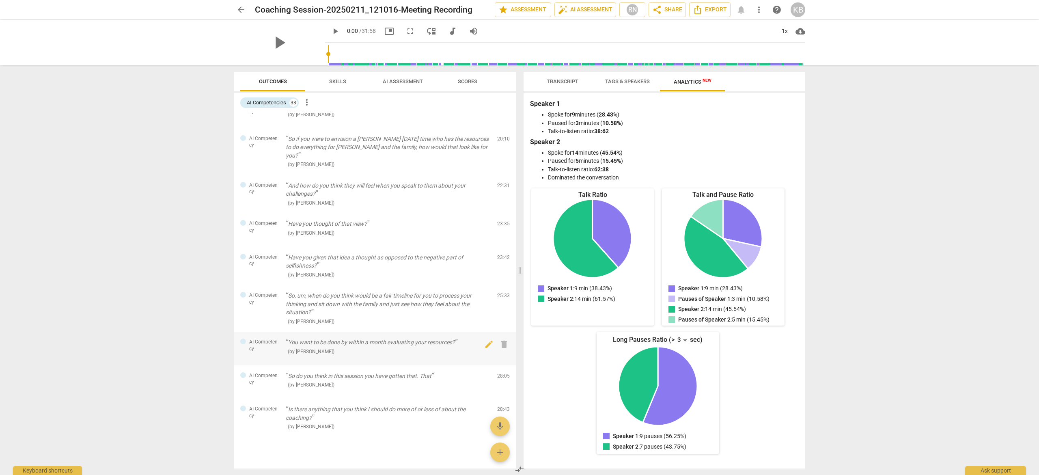
click at [365, 338] on p "You want to be done by within a month evaluating your resources?" at bounding box center [388, 342] width 205 height 9
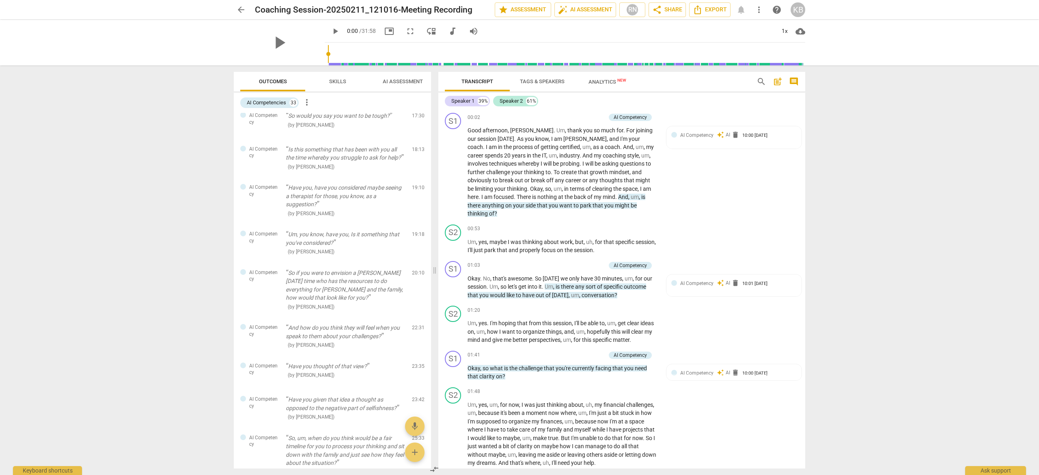
scroll to position [1041, 0]
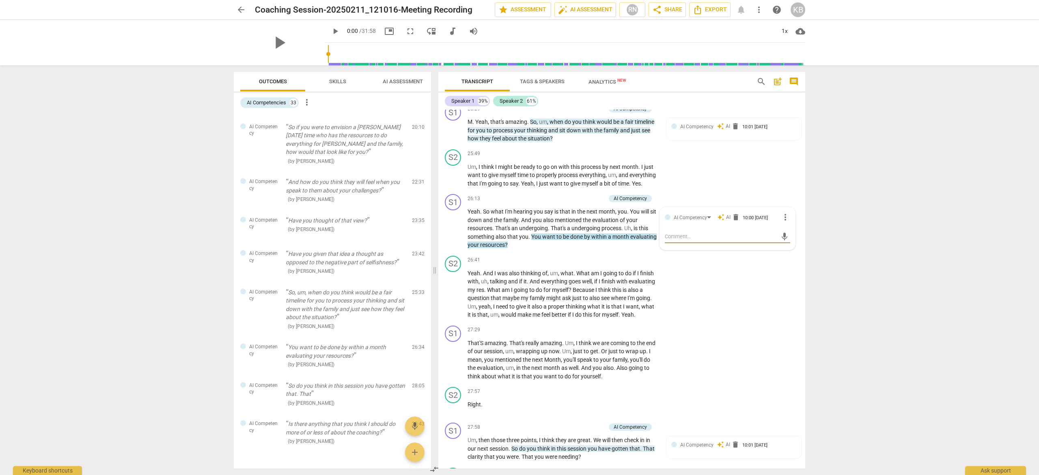
click at [394, 81] on span "AI Assessment" at bounding box center [403, 81] width 40 height 6
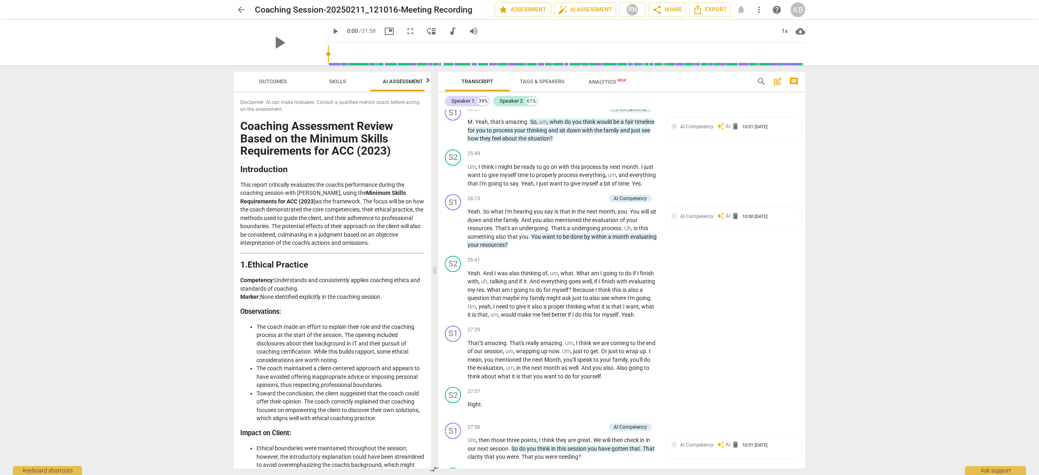
scroll to position [0, 11]
click at [575, 113] on p "Add competency" at bounding box center [586, 109] width 39 height 7
drag, startPoint x: 804, startPoint y: 413, endPoint x: 804, endPoint y: 364, distance: 48.7
click at [804, 364] on div at bounding box center [519, 237] width 1039 height 475
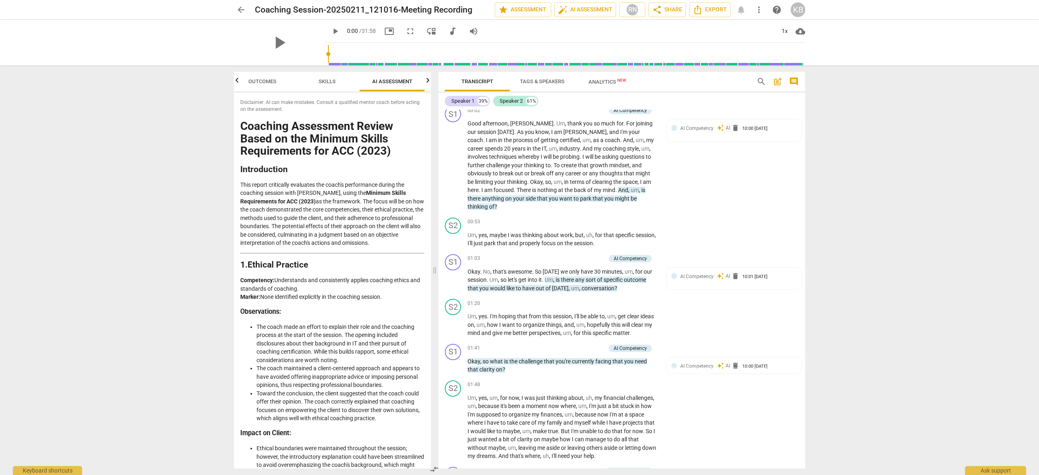
scroll to position [0, 0]
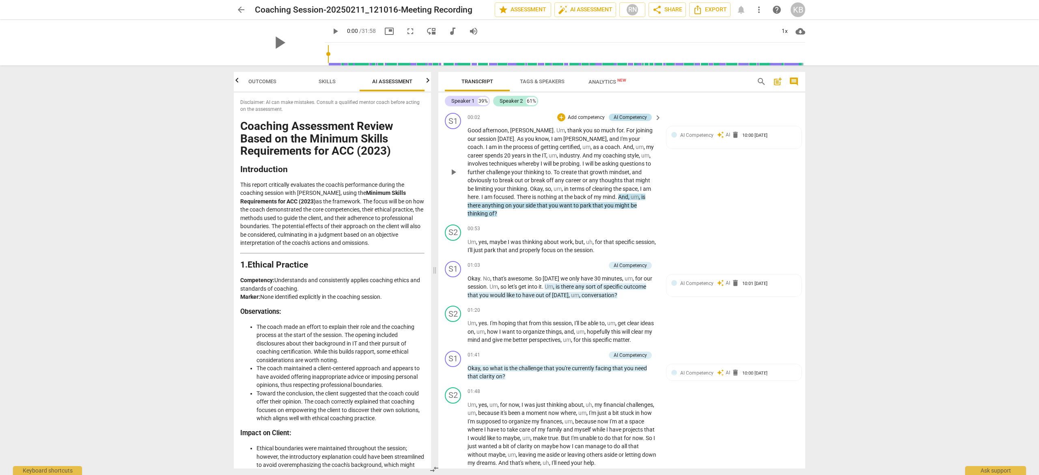
click at [638, 116] on div "AI Competency" at bounding box center [630, 117] width 33 height 7
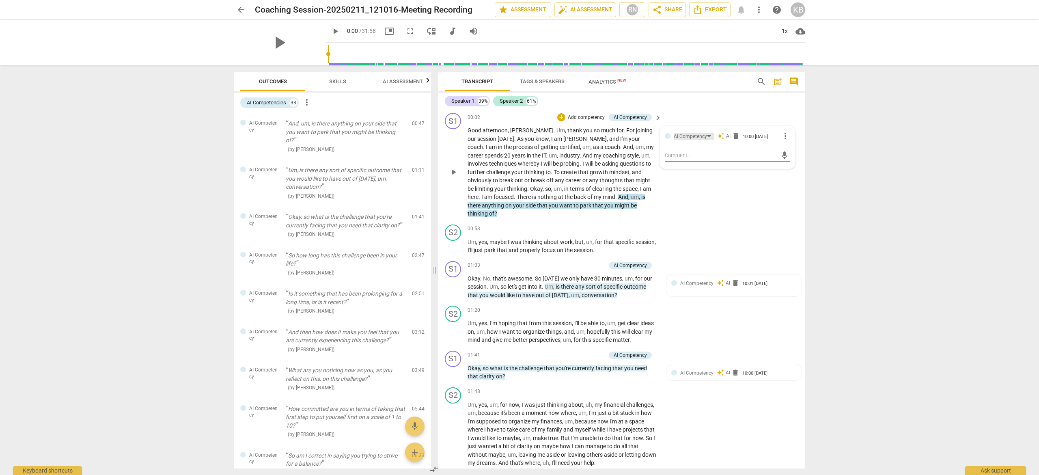
click at [674, 134] on div "AI Competency" at bounding box center [690, 137] width 33 height 8
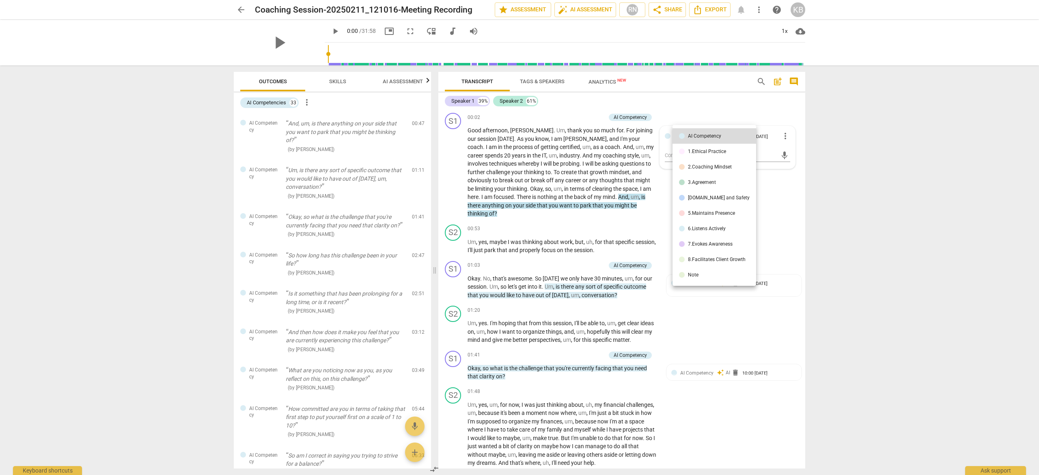
click at [694, 195] on div "[DOMAIN_NAME] and Safety" at bounding box center [719, 197] width 62 height 5
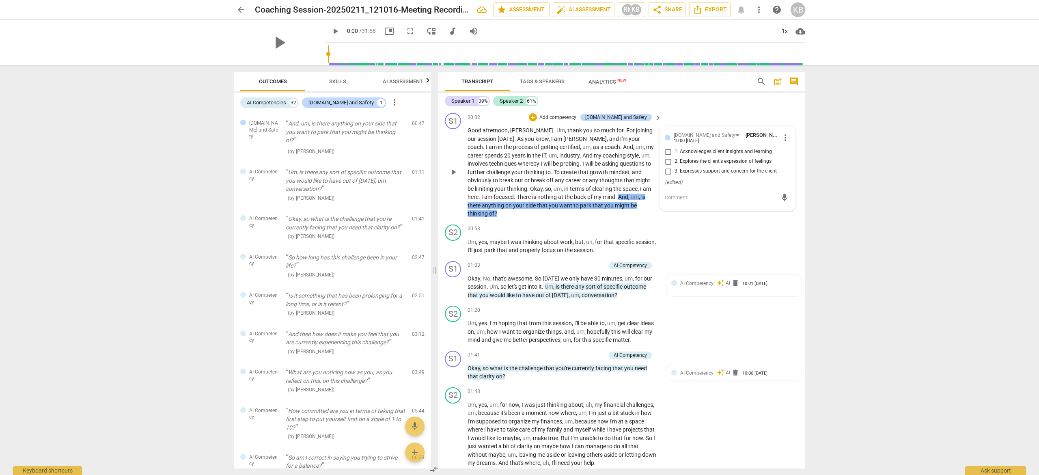
click at [667, 171] on input "3. Expresses support and concern for the client" at bounding box center [668, 171] width 13 height 10
checkbox input "true"
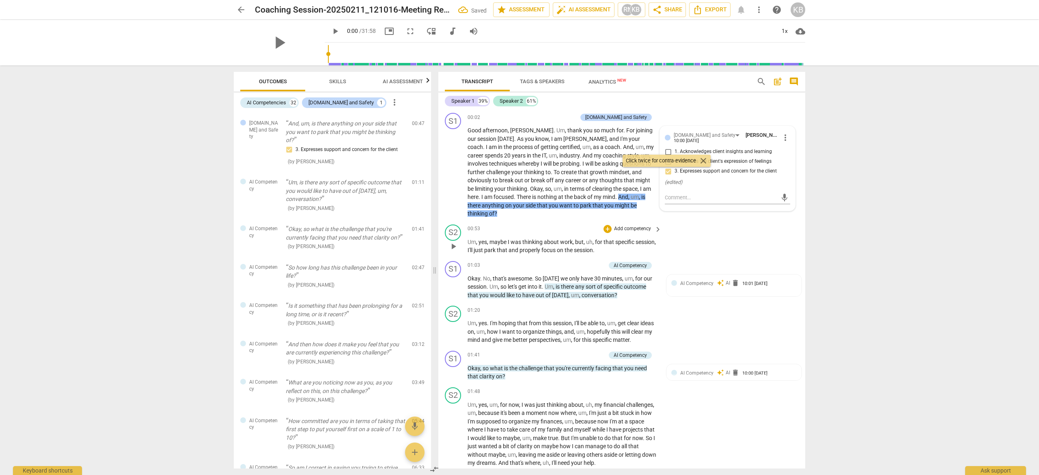
click at [684, 224] on div "S2 play_arrow pause 00:53 + Add competency keyboard_arrow_right Um , yes , mayb…" at bounding box center [621, 239] width 367 height 37
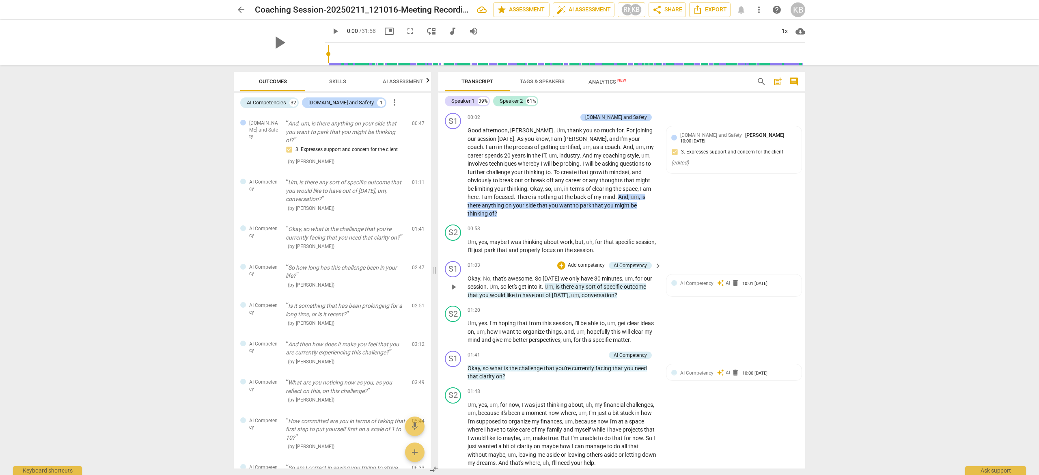
click at [593, 262] on p "Add competency" at bounding box center [586, 265] width 39 height 7
click at [616, 231] on b "3.Agreement" at bounding box center [611, 231] width 28 height 10
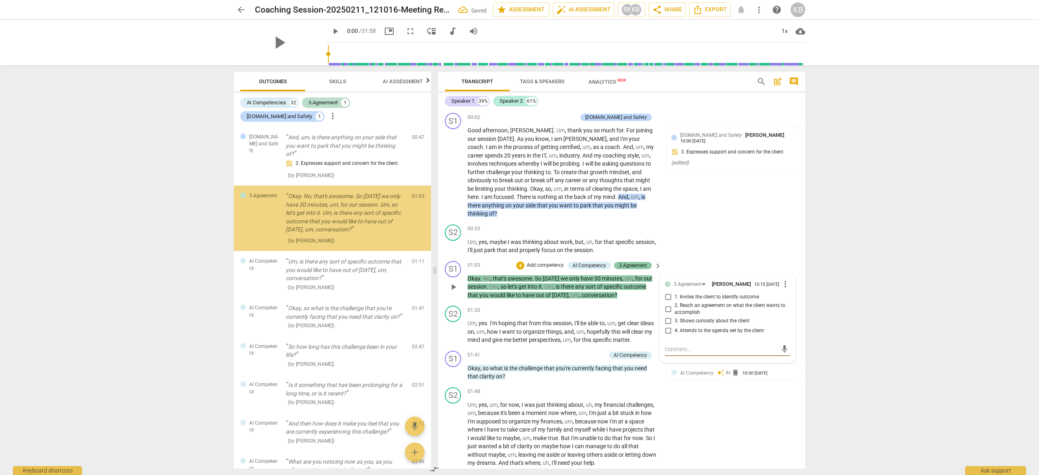
click at [623, 262] on div "3.Agreement" at bounding box center [633, 265] width 28 height 7
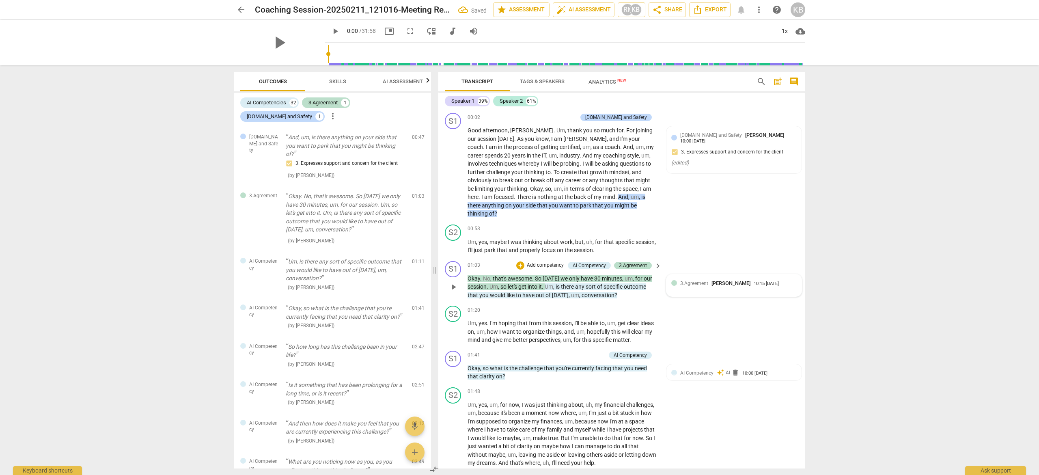
click at [690, 280] on span "3.Agreement" at bounding box center [694, 283] width 28 height 6
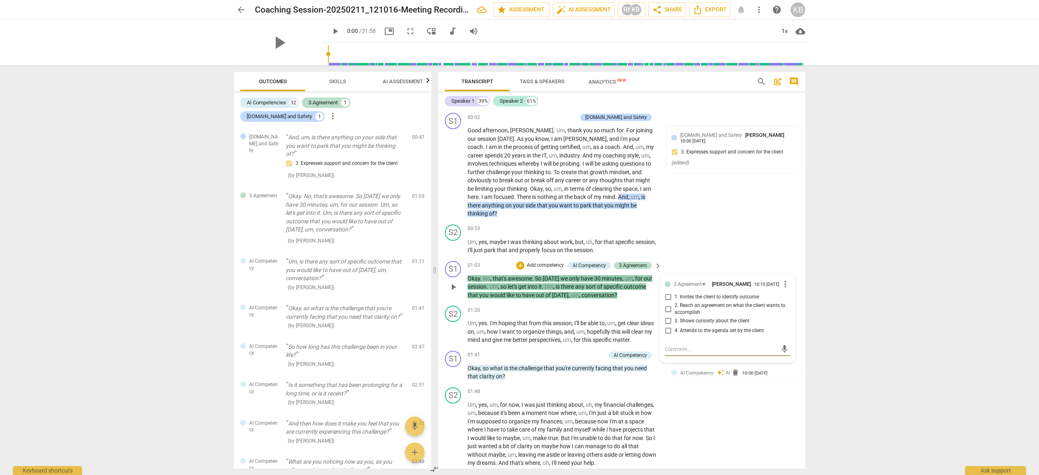
click at [666, 292] on input "1. Invites the client to identify outcome" at bounding box center [668, 297] width 13 height 10
checkbox input "true"
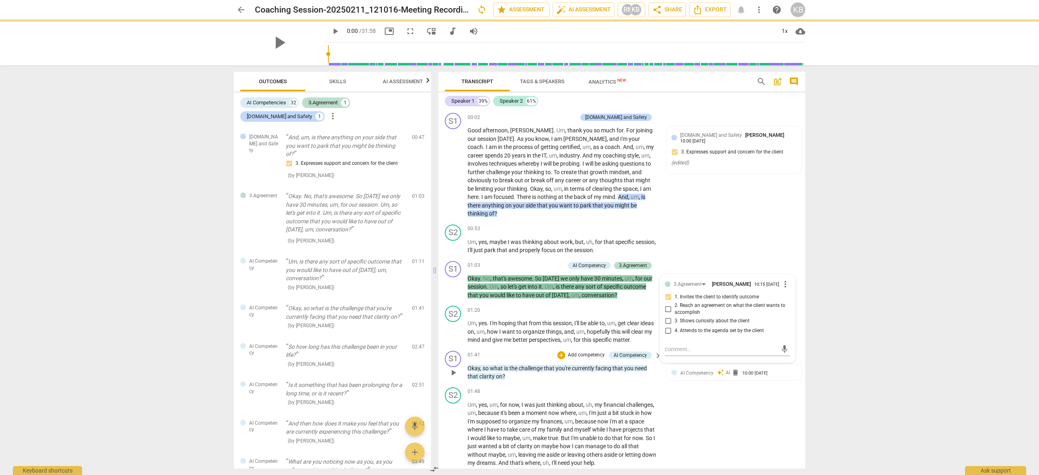
click at [559, 348] on div "S1 play_arrow pause 01:41 + Add competency AI Competency keyboard_arrow_right O…" at bounding box center [621, 365] width 367 height 37
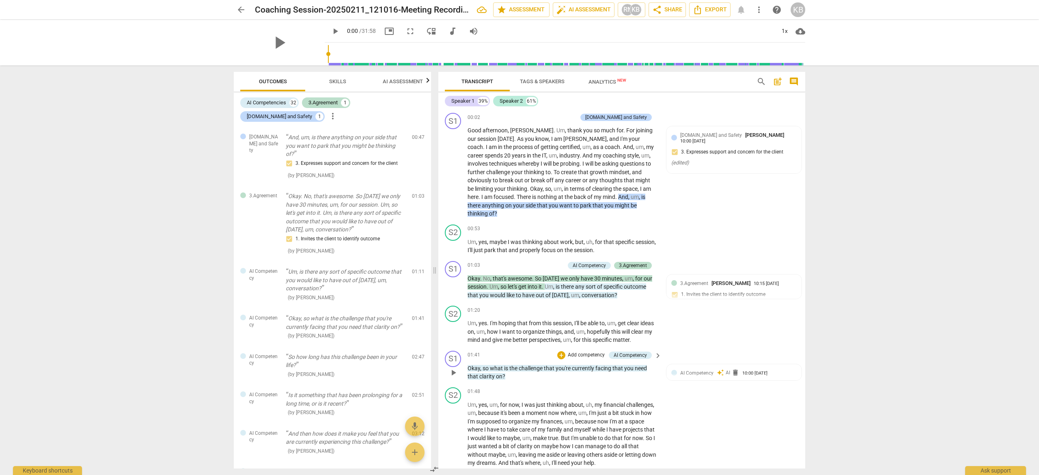
click at [577, 353] on p "Add competency" at bounding box center [586, 354] width 39 height 7
click at [614, 330] on b "3.Agreement" at bounding box center [611, 329] width 28 height 10
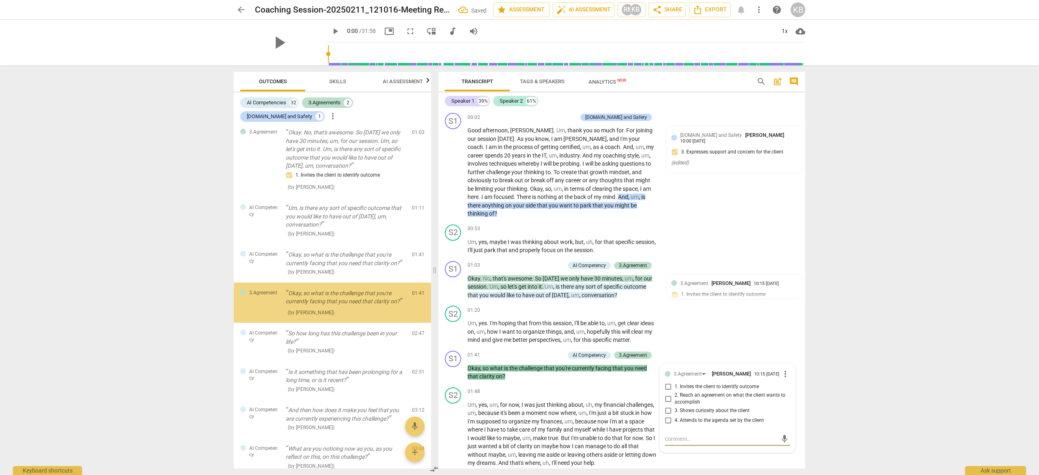
scroll to position [68, 0]
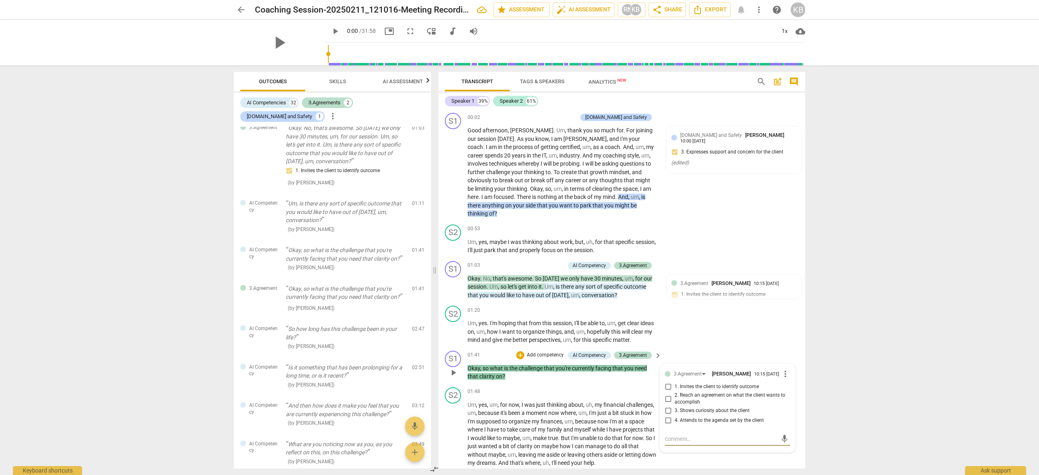
click at [666, 423] on input "4. Attends to the agenda set by the client" at bounding box center [668, 421] width 13 height 10
checkbox input "true"
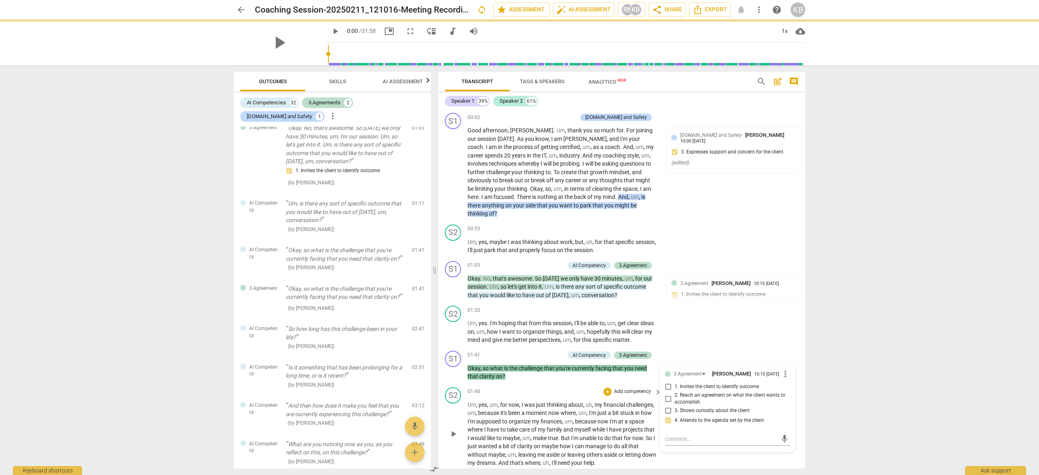
click at [539, 389] on div "01:48 + Add competency keyboard_arrow_right" at bounding box center [565, 391] width 195 height 9
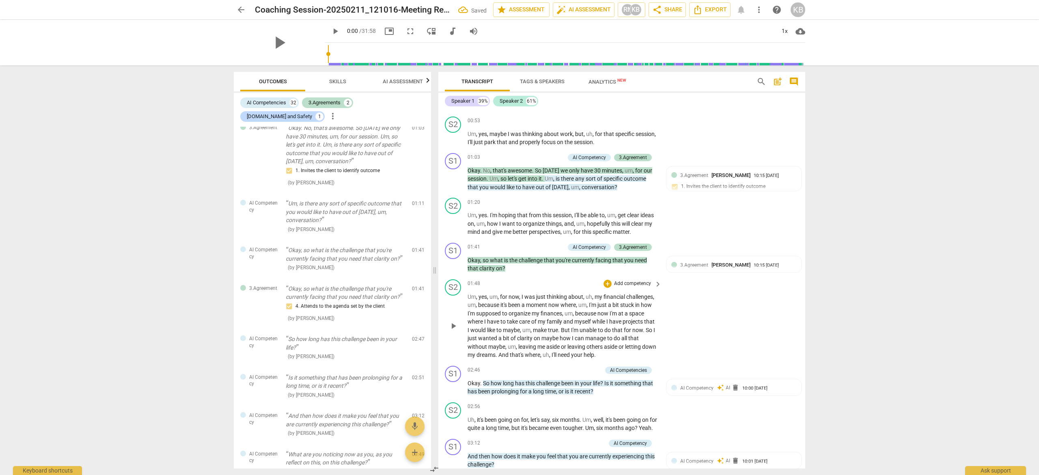
scroll to position [130, 0]
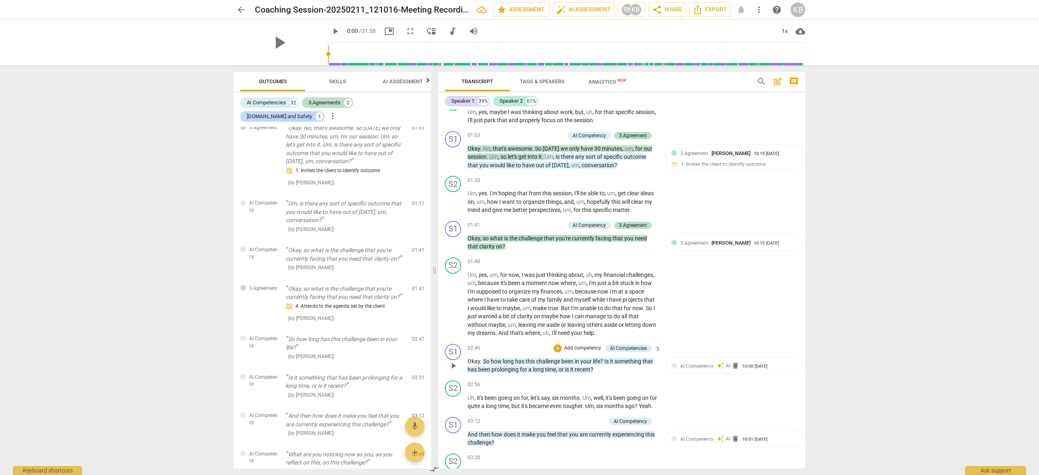
click at [578, 347] on p "Add competency" at bounding box center [582, 348] width 39 height 7
click at [596, 348] on b "5.Maintains Presence" at bounding box center [597, 350] width 47 height 10
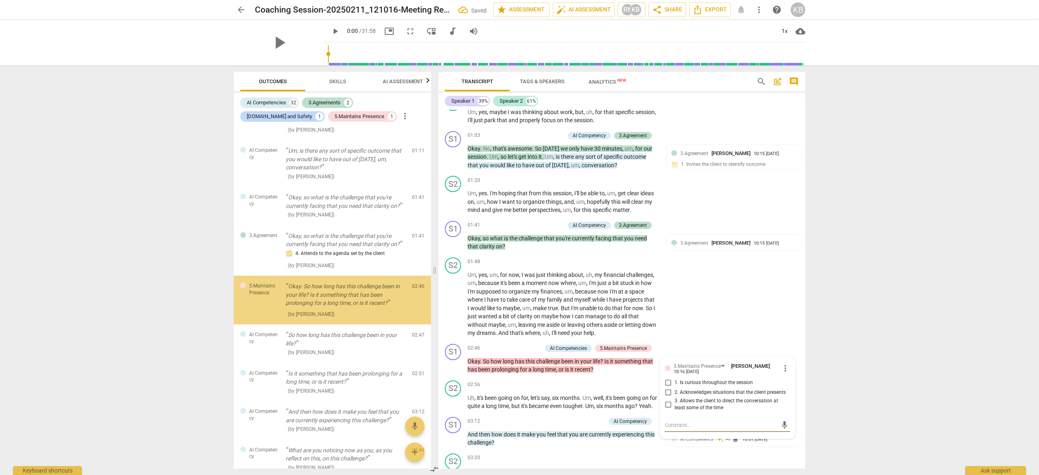
scroll to position [123, 0]
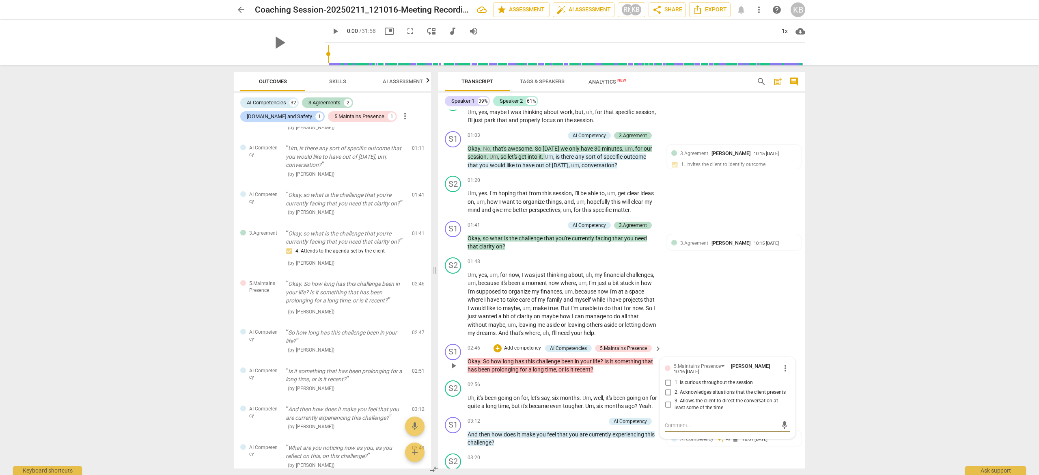
click at [666, 391] on input "2. Acknowledges situations that the client presents" at bounding box center [668, 393] width 13 height 10
checkbox input "true"
click at [612, 378] on div "S2 play_arrow pause 02:56 + Add competency keyboard_arrow_right Uh , it's been …" at bounding box center [621, 395] width 367 height 37
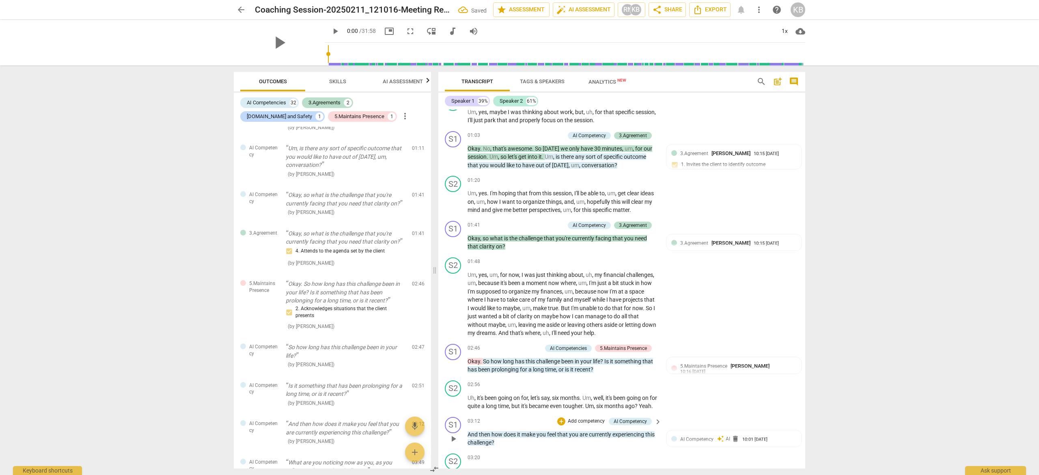
click at [574, 425] on p "Add competency" at bounding box center [586, 421] width 39 height 7
click at [603, 391] on b "5.Maintains Presence" at bounding box center [601, 393] width 47 height 10
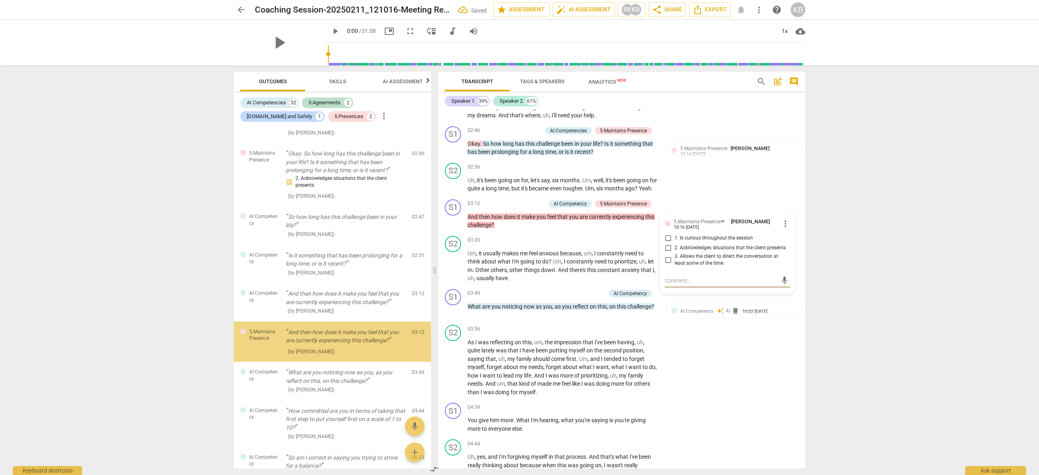
scroll to position [297, 0]
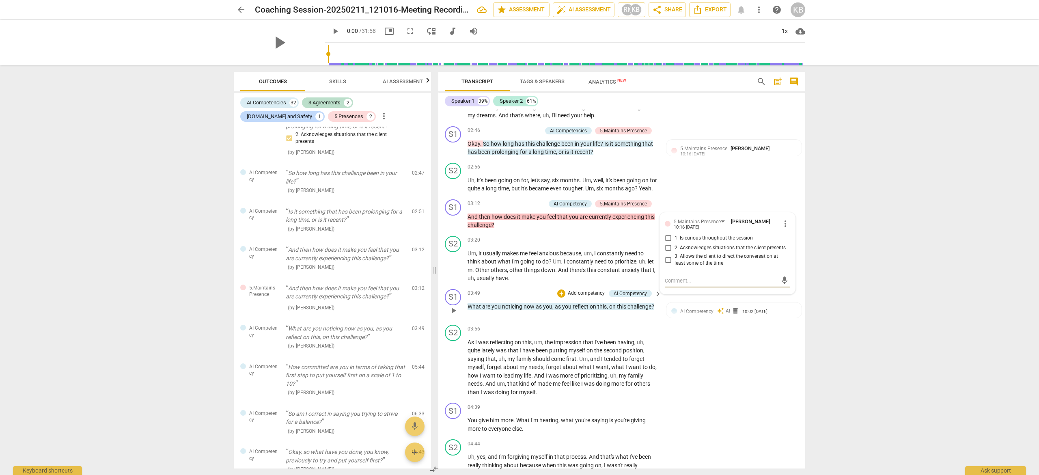
click at [582, 297] on p "Add competency" at bounding box center [586, 293] width 39 height 7
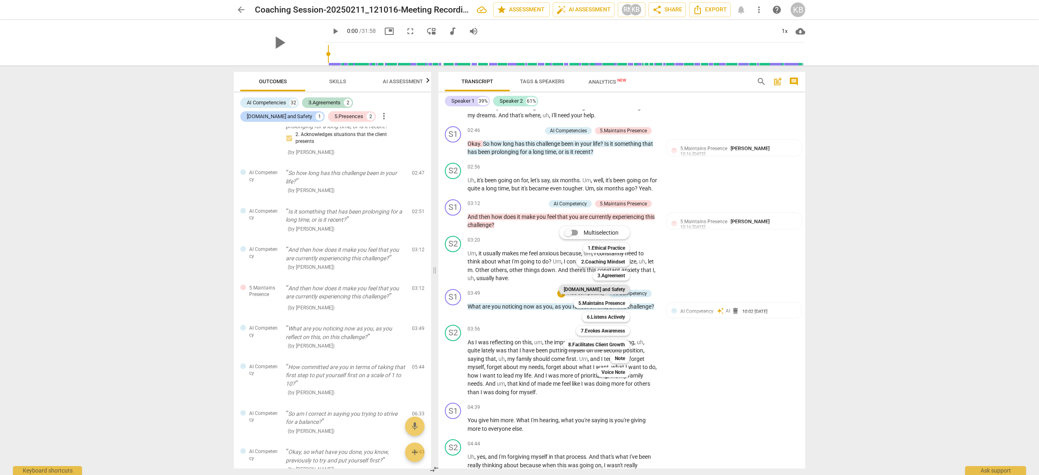
click at [593, 290] on b "[DOMAIN_NAME] and Safety" at bounding box center [594, 289] width 61 height 10
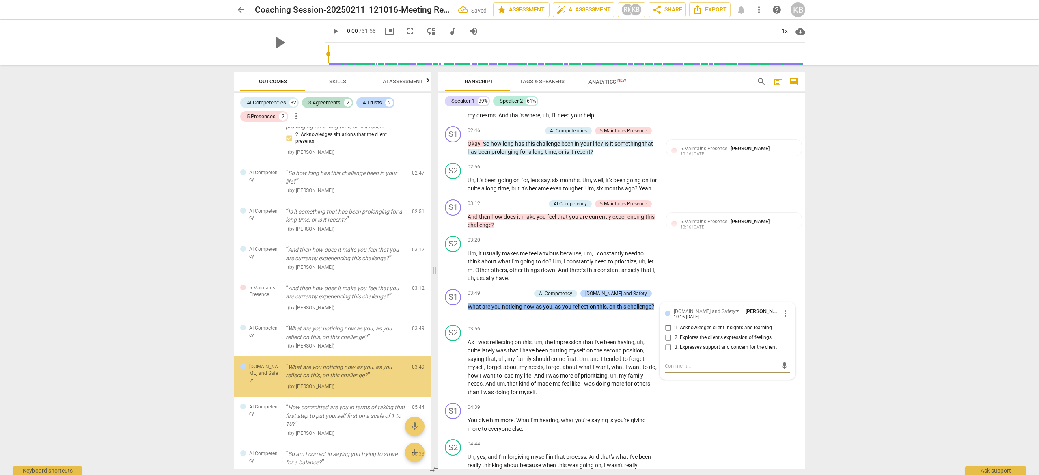
scroll to position [376, 0]
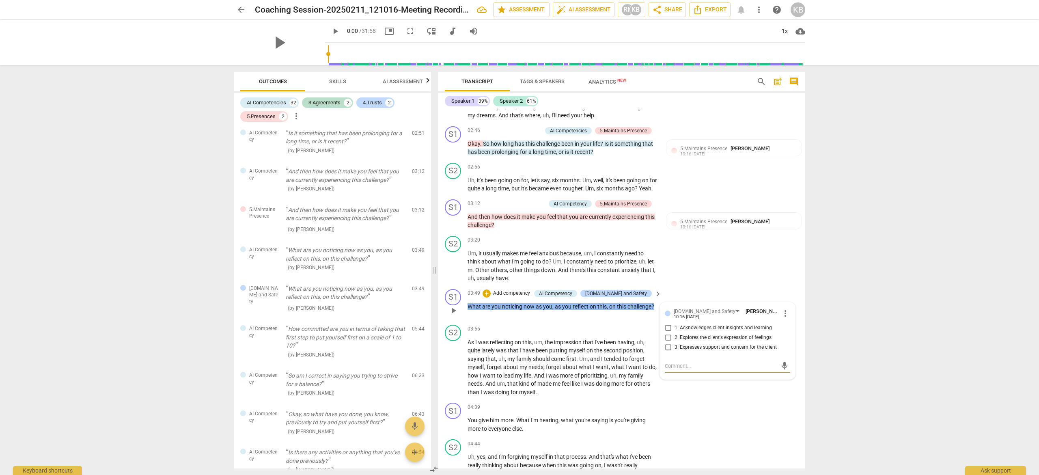
click at [666, 343] on input "2. Explores the client's expression of feelings" at bounding box center [668, 338] width 13 height 10
checkbox input "true"
click at [666, 398] on div "S2 play_arrow pause 03:56 + Add competency keyboard_arrow_right As I was reflec…" at bounding box center [621, 360] width 367 height 78
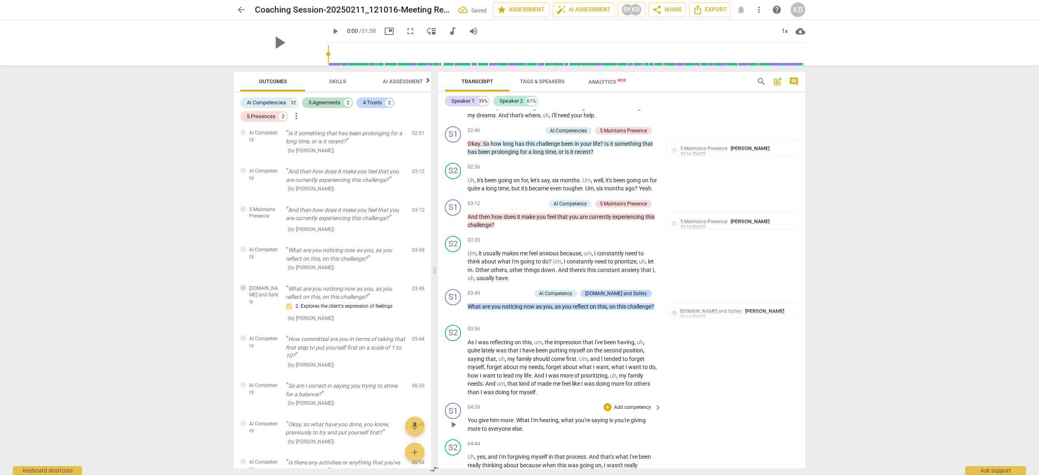
click at [619, 411] on p "Add competency" at bounding box center [632, 407] width 39 height 7
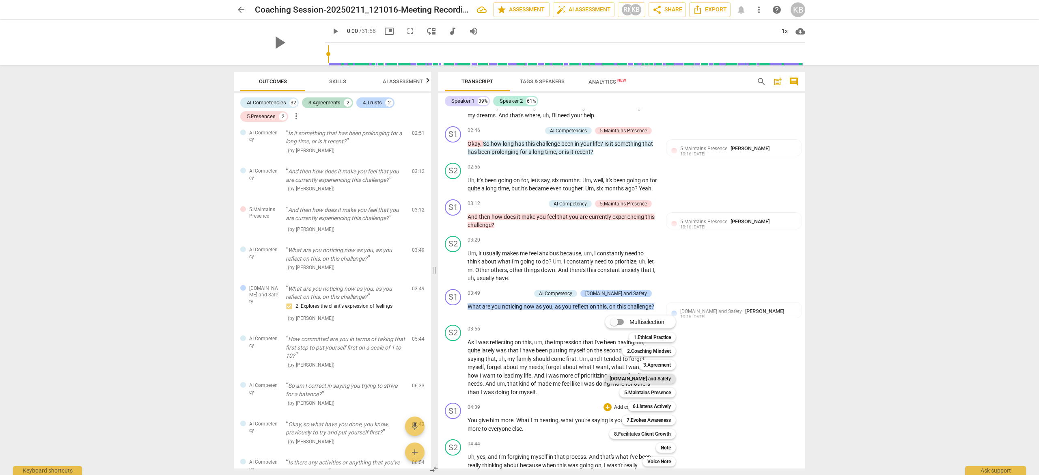
click at [649, 379] on b "[DOMAIN_NAME] and Safety" at bounding box center [640, 379] width 61 height 10
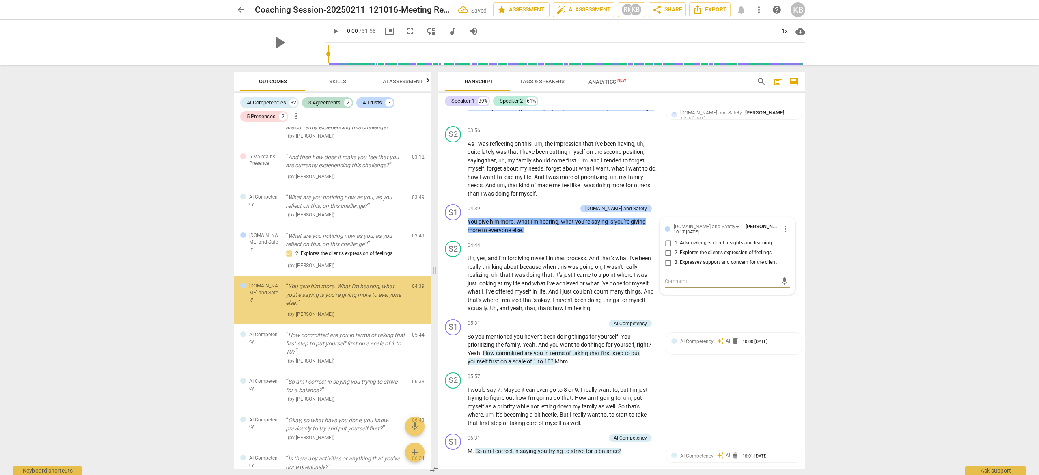
scroll to position [431, 0]
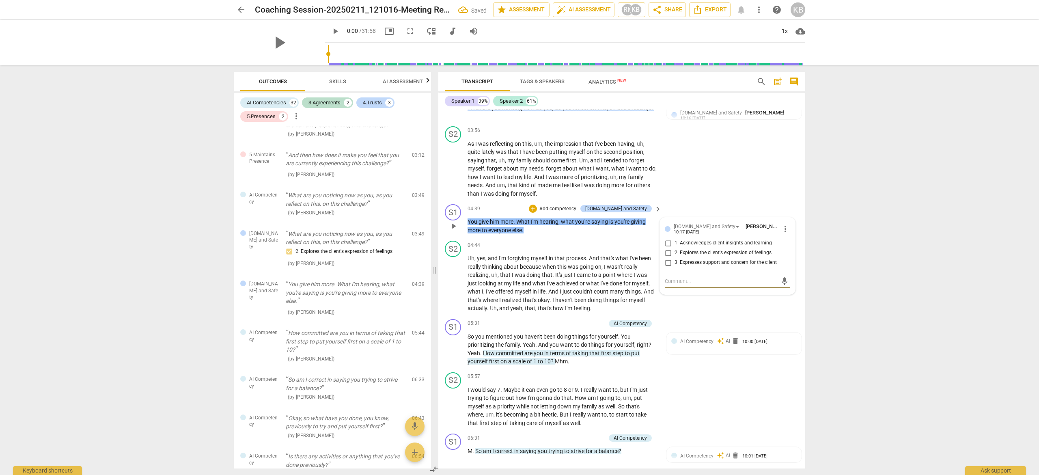
click at [667, 248] on input "1. Acknowledges client insights and learning" at bounding box center [668, 243] width 13 height 10
checkbox input "true"
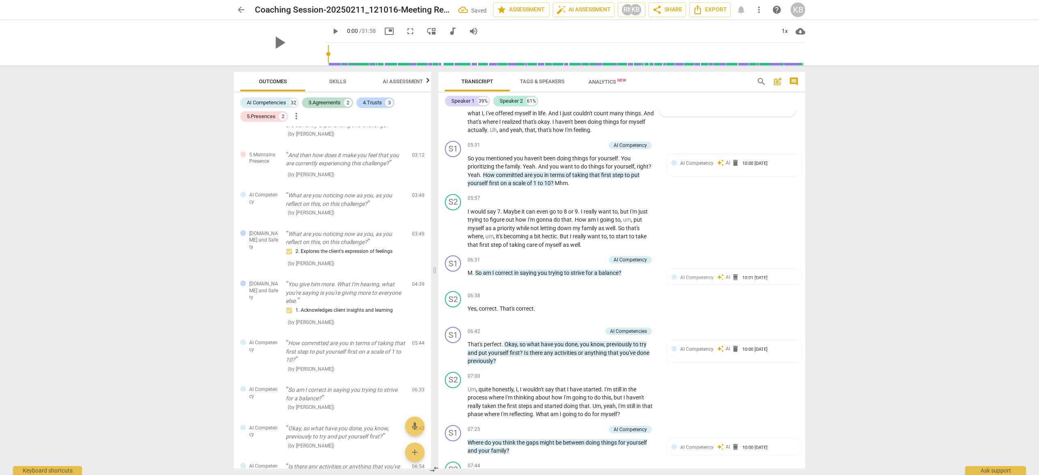
scroll to position [760, 0]
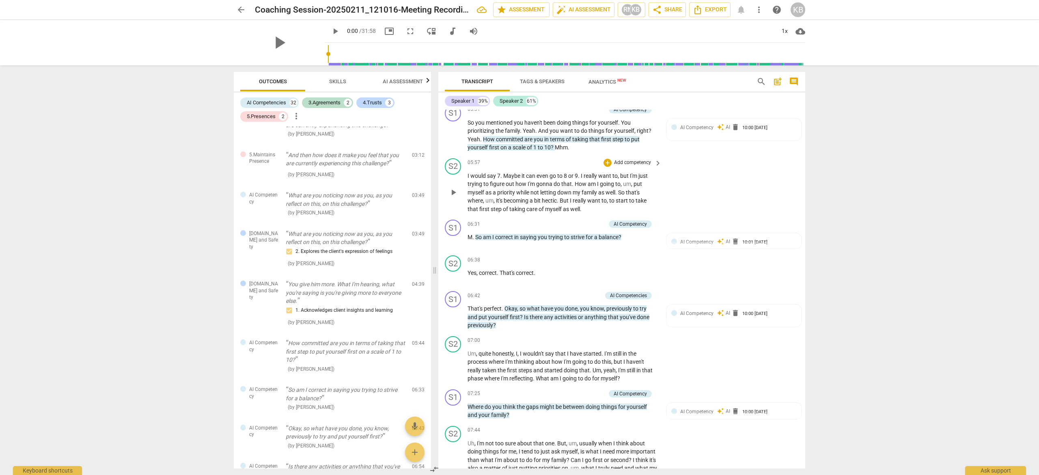
click at [625, 166] on p "Add competency" at bounding box center [632, 162] width 39 height 7
click at [580, 167] on div at bounding box center [519, 237] width 1039 height 475
click at [588, 113] on p "Add competency" at bounding box center [586, 109] width 39 height 7
click at [611, 161] on b "8.Facilitates Client Growth" at bounding box center [596, 160] width 57 height 10
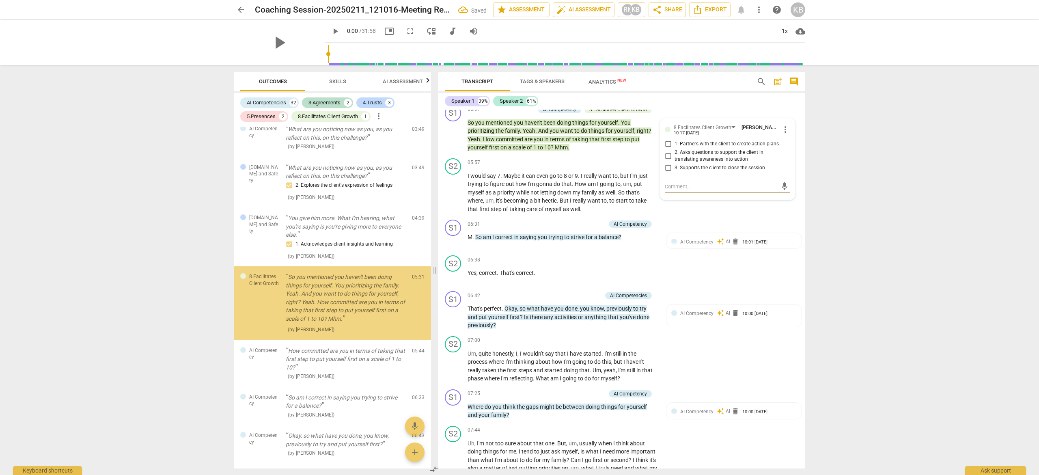
scroll to position [502, 0]
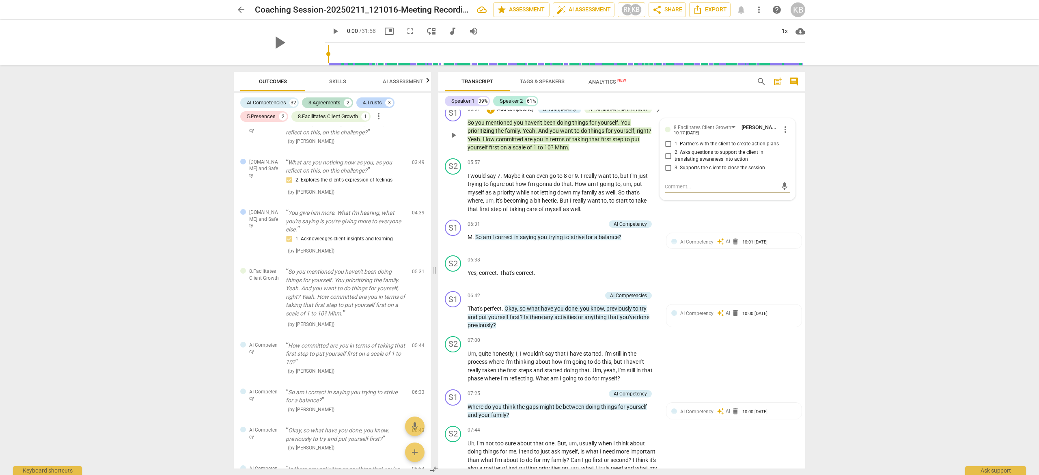
click at [666, 161] on input "2. Asks questions to support the client in translating awareness into action" at bounding box center [668, 156] width 13 height 10
checkbox input "true"
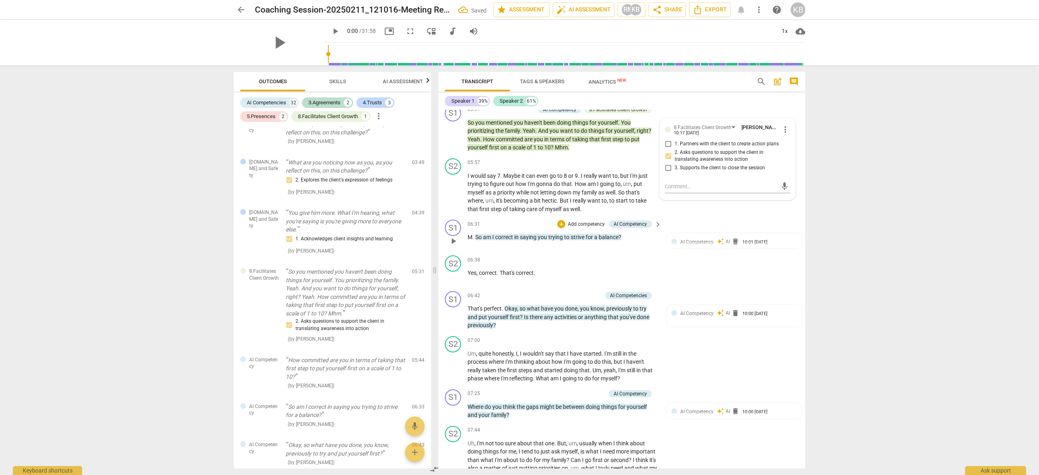
click at [584, 228] on p "Add competency" at bounding box center [586, 224] width 39 height 7
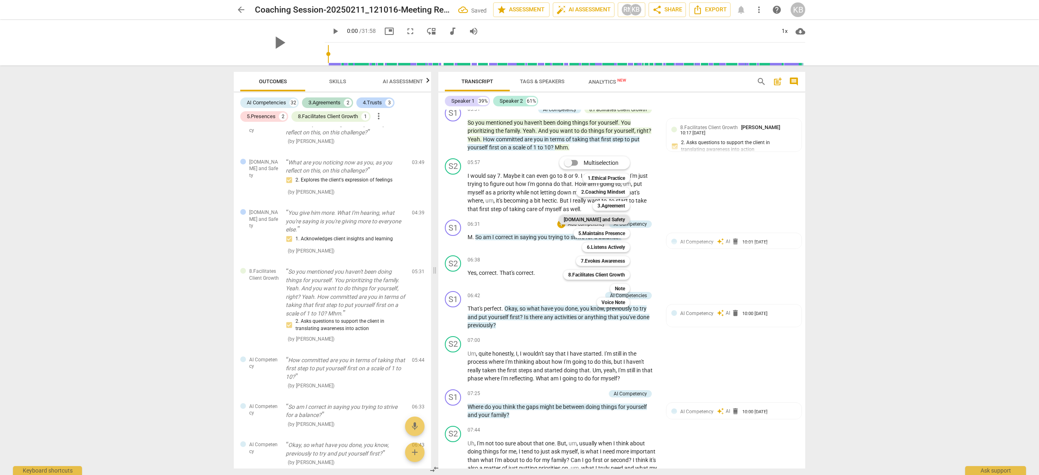
click at [596, 220] on b "[DOMAIN_NAME] and Safety" at bounding box center [594, 220] width 61 height 10
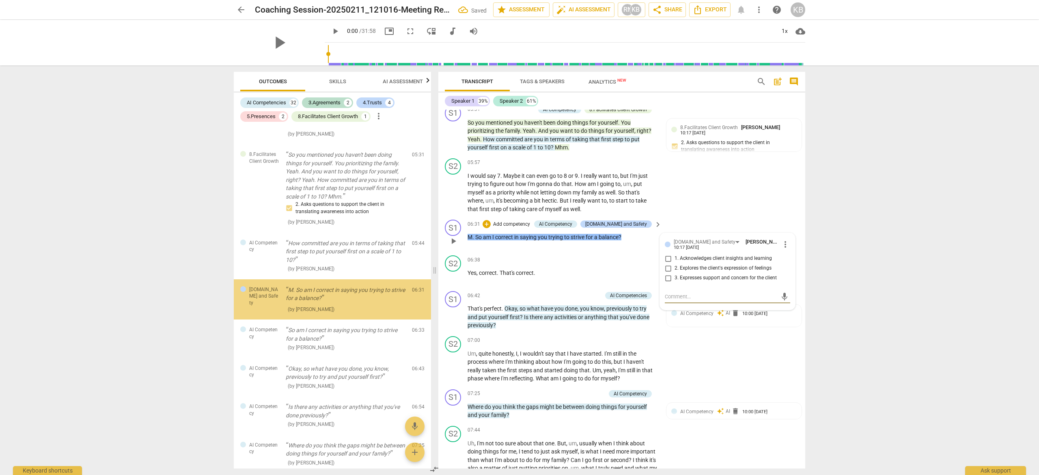
scroll to position [621, 0]
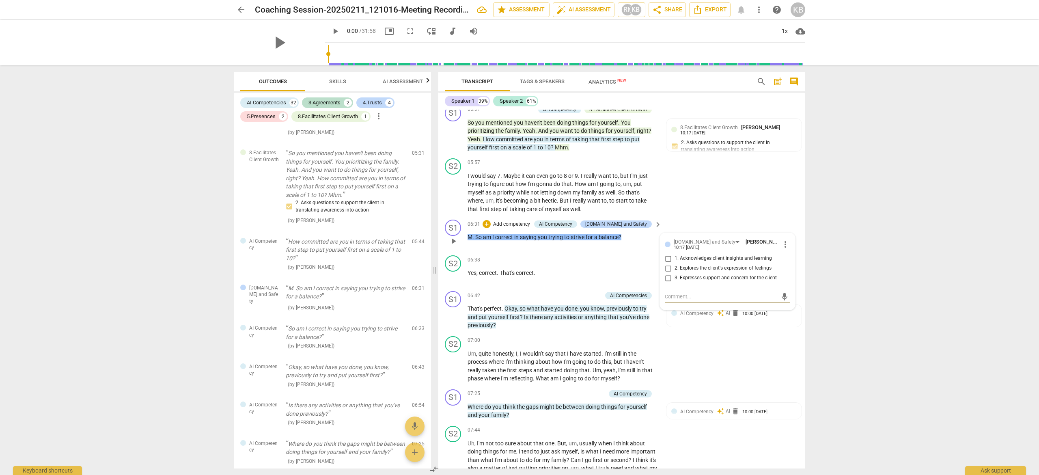
click at [666, 263] on input "1. Acknowledges client insights and learning" at bounding box center [668, 259] width 13 height 10
checkbox input "true"
click at [570, 300] on p "Add competency" at bounding box center [582, 295] width 39 height 7
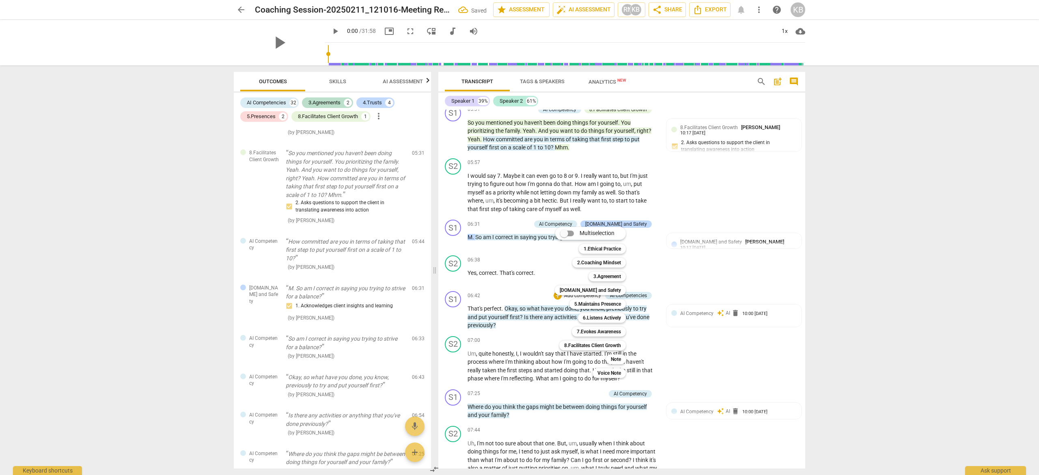
click at [656, 276] on div at bounding box center [519, 237] width 1039 height 475
click at [580, 300] on p "Add competency" at bounding box center [582, 295] width 39 height 7
click at [405, 78] on div at bounding box center [519, 237] width 1039 height 475
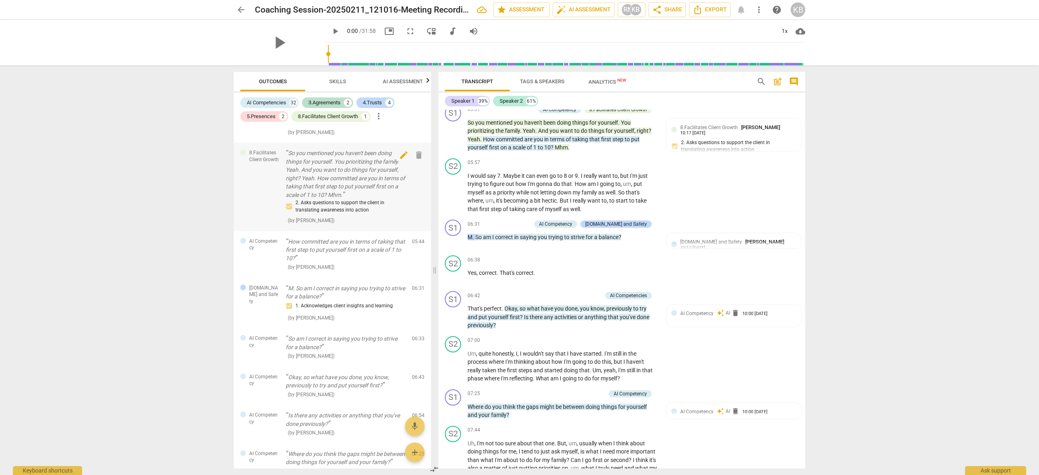
click at [414, 155] on span "delete" at bounding box center [419, 155] width 10 height 10
click at [382, 115] on span "more_vert" at bounding box center [379, 116] width 10 height 10
click at [356, 131] on div at bounding box center [519, 237] width 1039 height 475
click at [400, 239] on span "edit" at bounding box center [404, 243] width 10 height 10
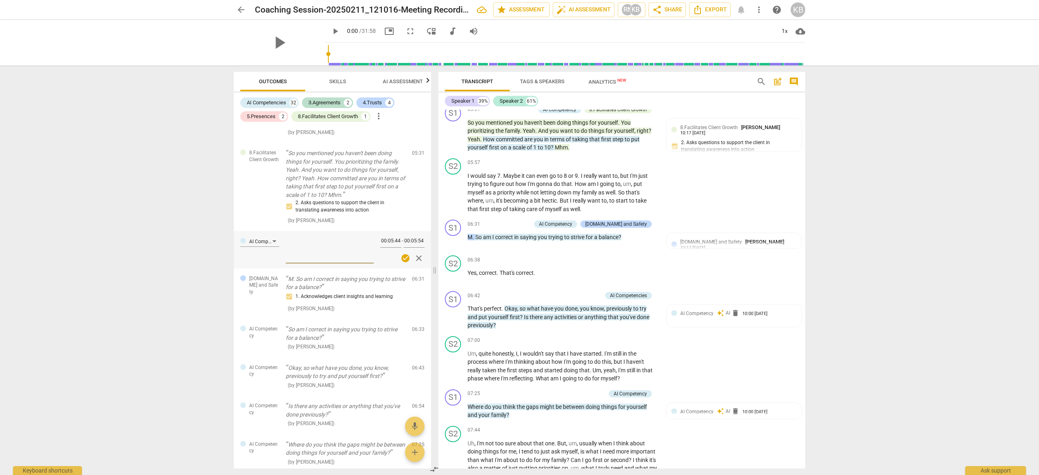
click at [403, 239] on input "00:05:54" at bounding box center [413, 242] width 21 height 12
click at [416, 255] on span "close" at bounding box center [419, 258] width 10 height 10
